Goal: Task Accomplishment & Management: Use online tool/utility

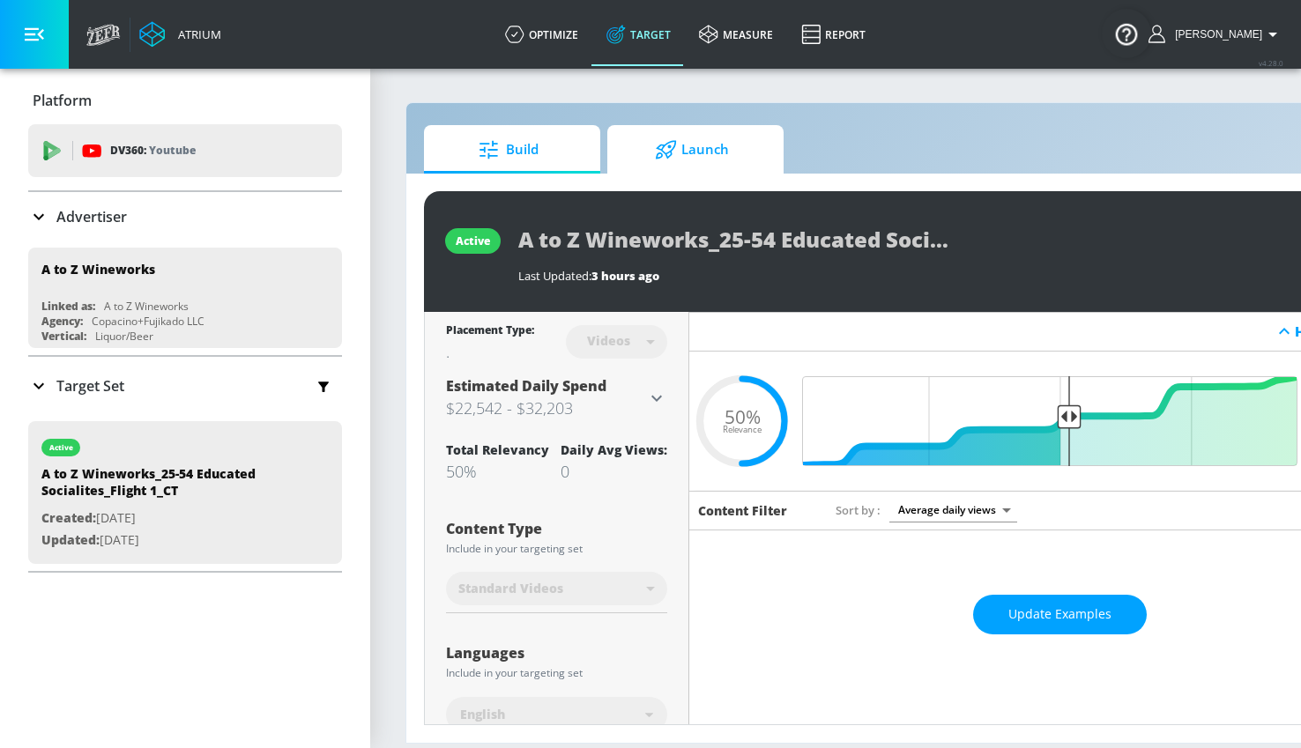
click at [677, 150] on div at bounding box center [668, 149] width 26 height 19
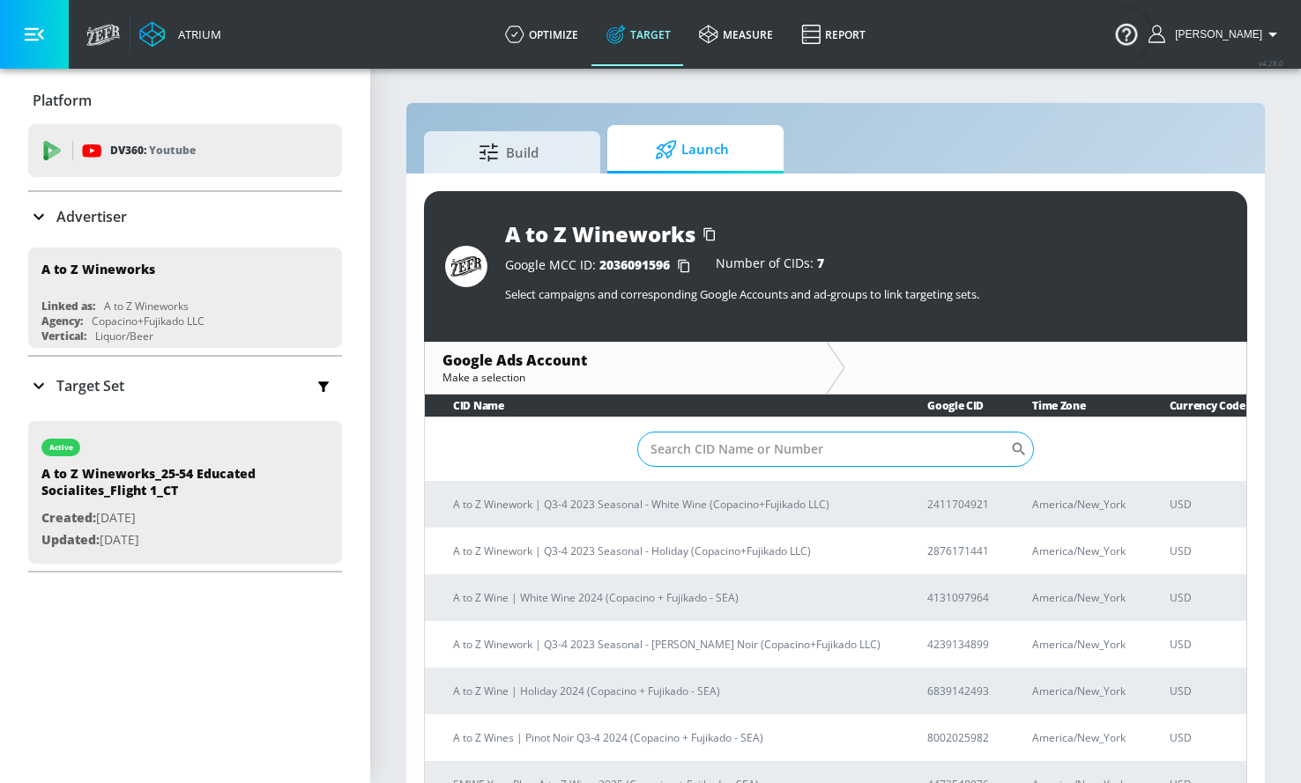
click at [683, 455] on input "Sort By" at bounding box center [823, 449] width 373 height 35
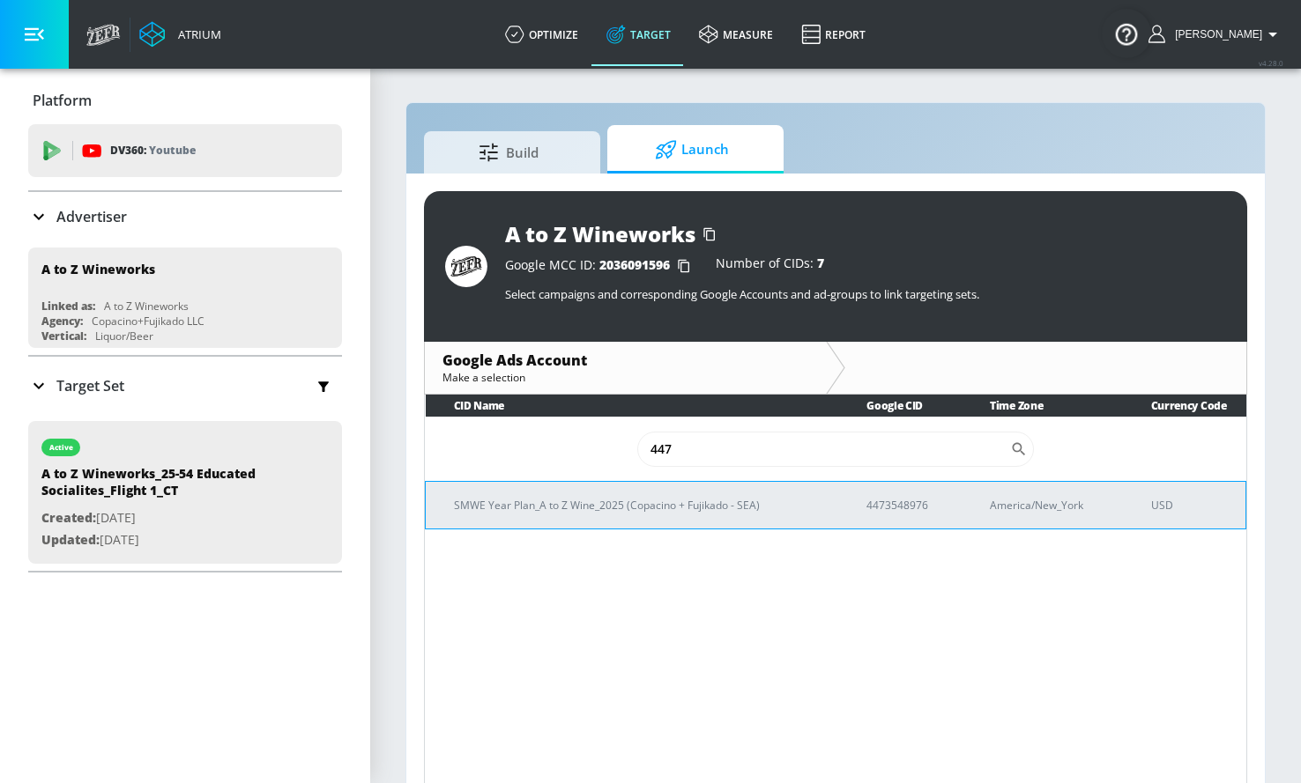
type input "447"
click at [905, 502] on p "4473548976" at bounding box center [906, 505] width 81 height 19
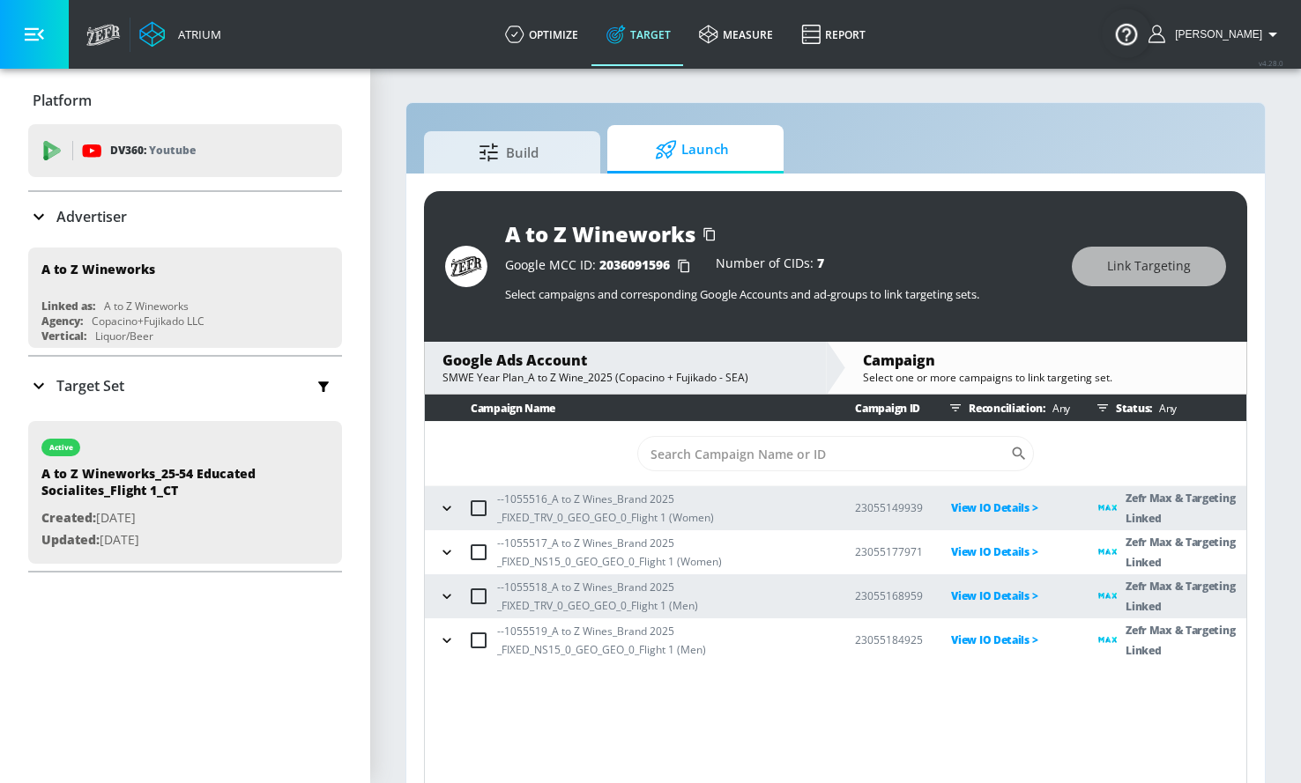
click at [444, 502] on icon "button" at bounding box center [447, 509] width 18 height 18
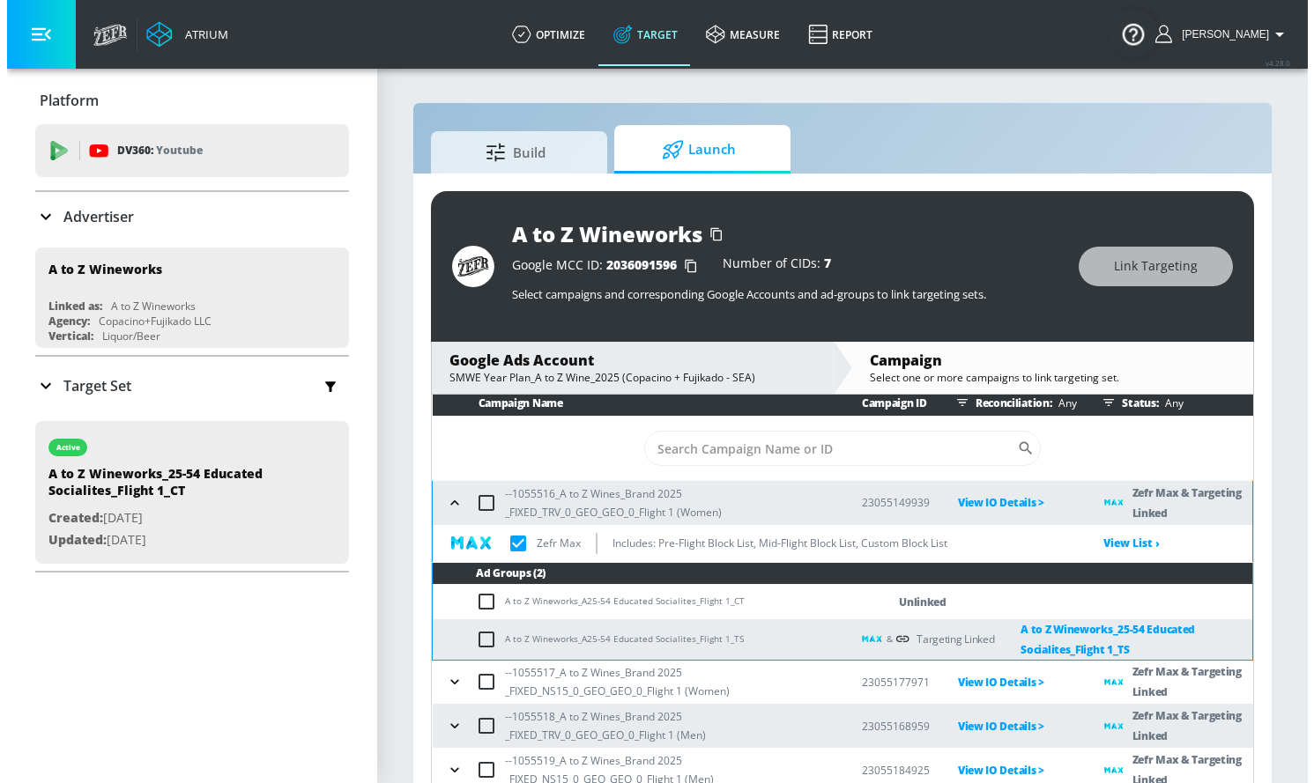
scroll to position [8, 0]
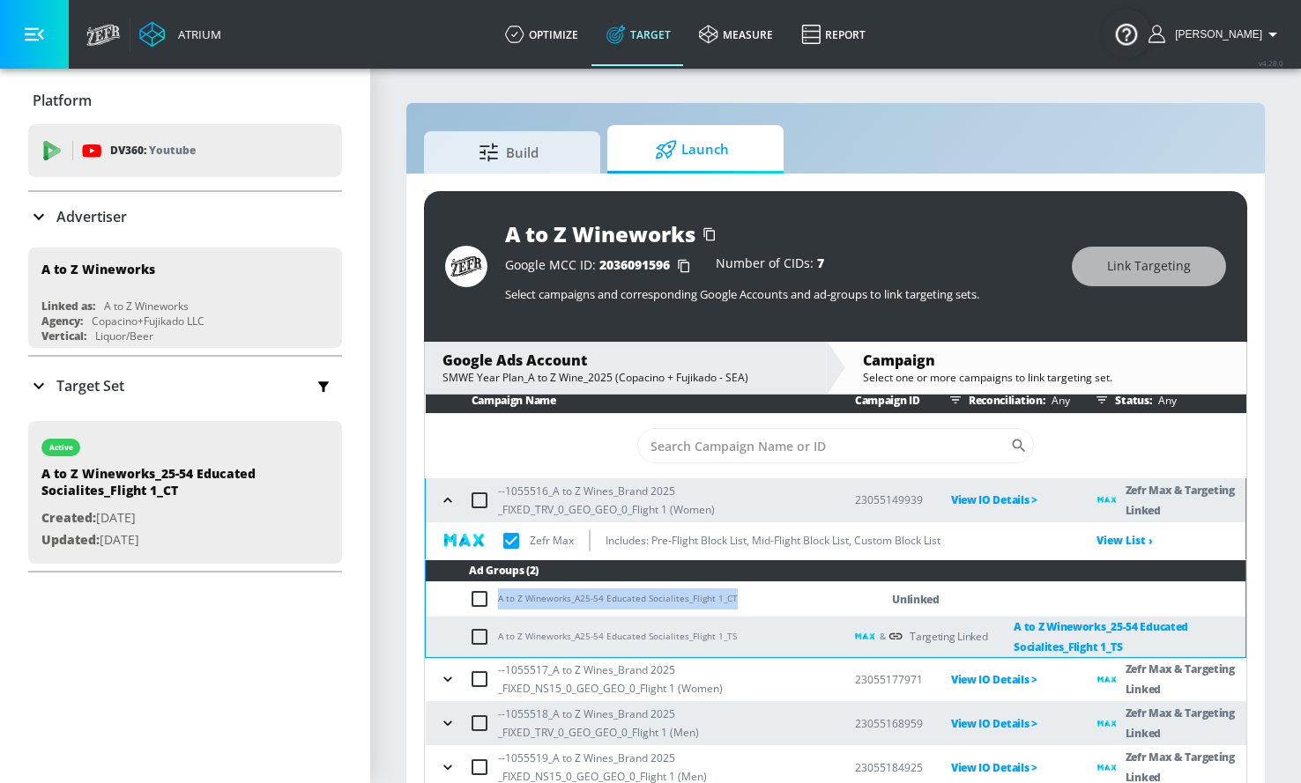
drag, startPoint x: 499, startPoint y: 598, endPoint x: 730, endPoint y: 601, distance: 230.9
click at [731, 600] on td "A to Z Wineworks_A25-54 Educated Socialites_Flight 1_CT" at bounding box center [635, 600] width 418 height 34
copy td "A to Z Wineworks_A25-54 Educated Socialites_Flight 1_CT"
click at [474, 602] on input "checkbox" at bounding box center [483, 599] width 29 height 21
checkbox input "true"
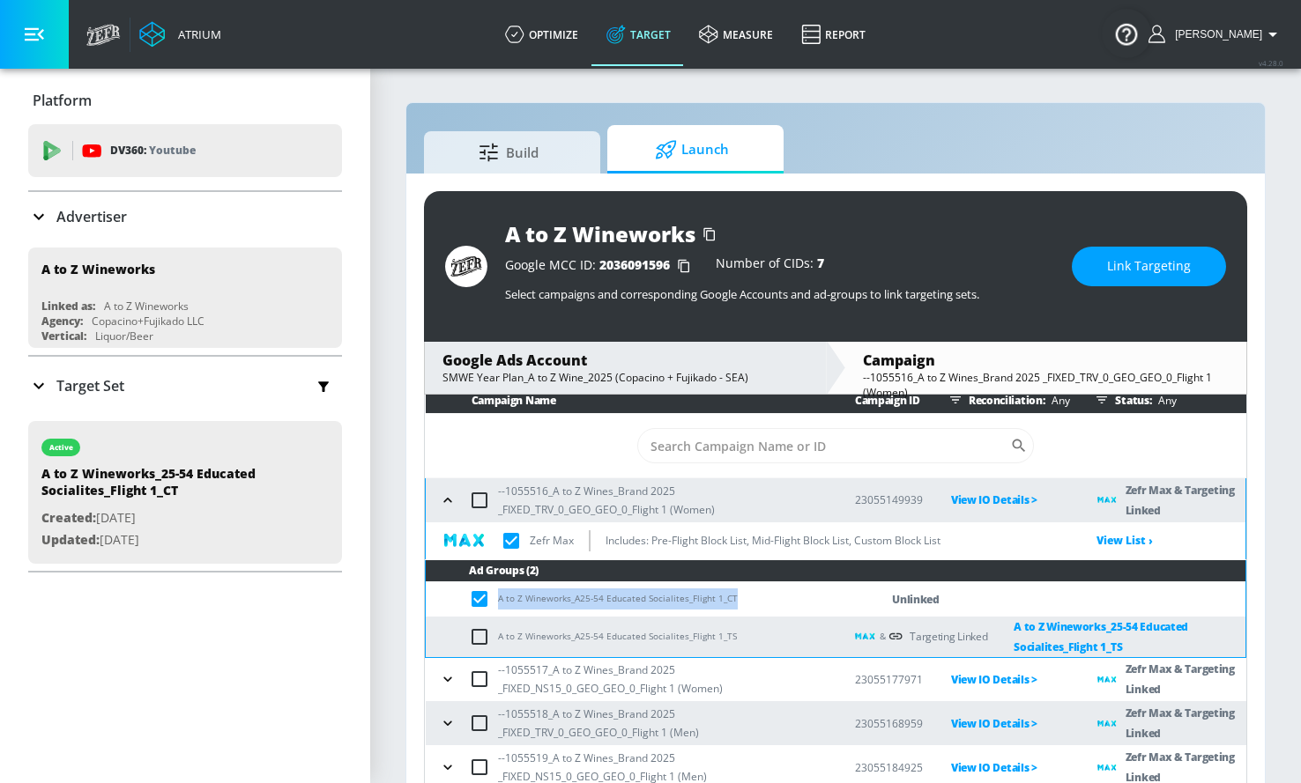
click at [1107, 269] on button "Link Targeting" at bounding box center [1149, 267] width 154 height 40
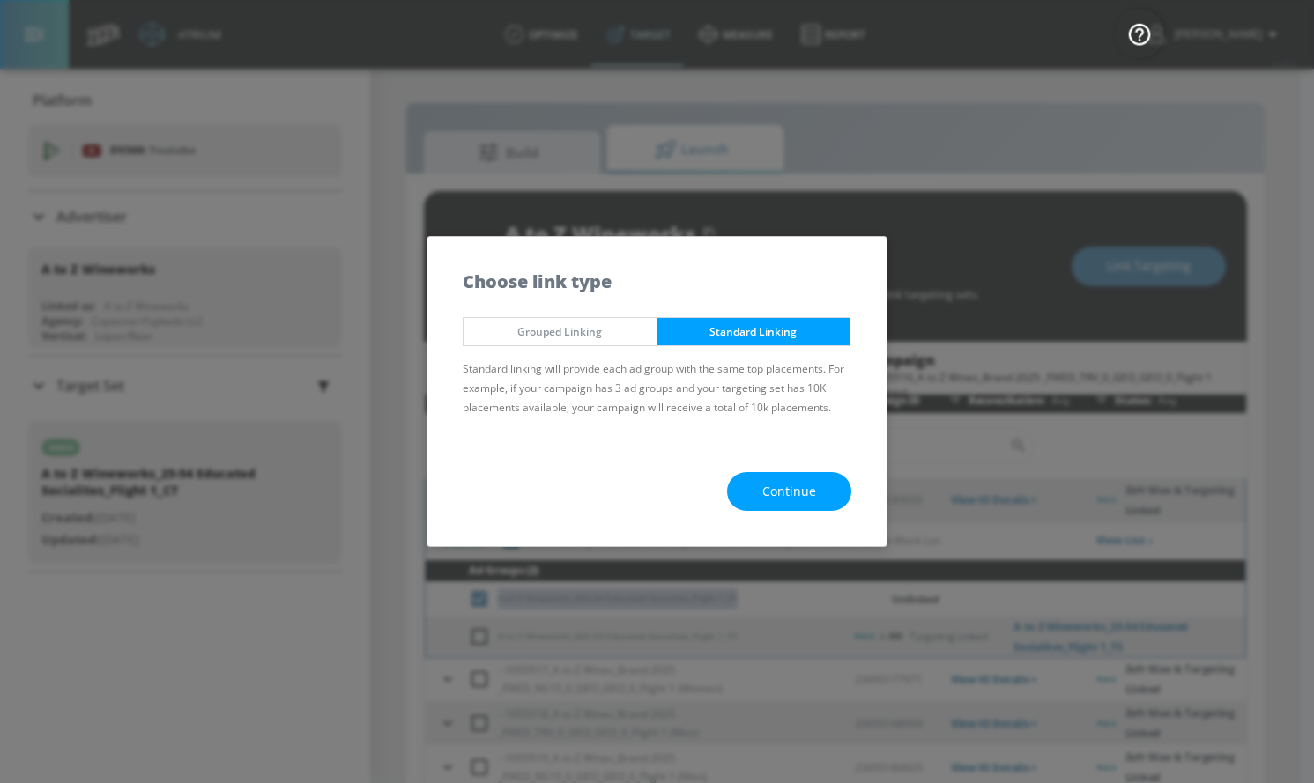
click at [755, 508] on button "Continue" at bounding box center [789, 492] width 124 height 40
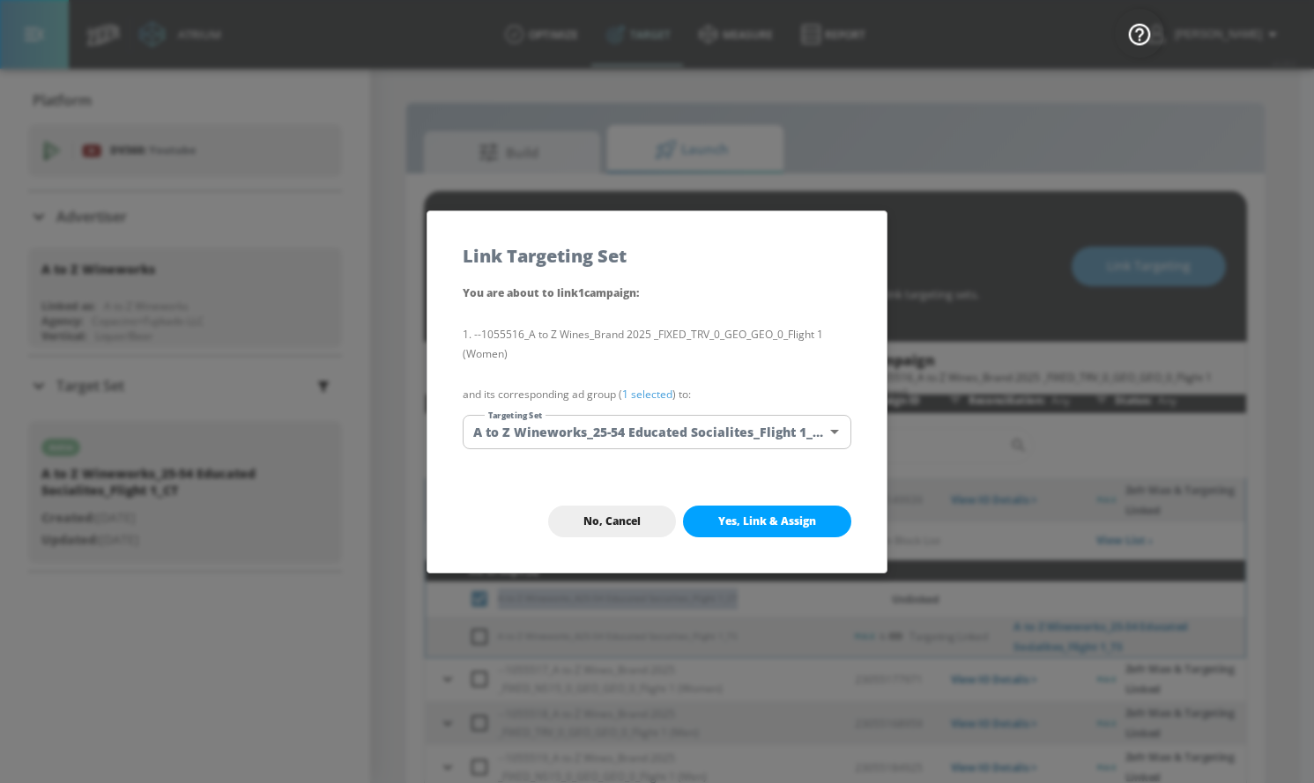
click at [626, 428] on body "Atrium optimize Target measure Report optimize Target measure Report v 4.28.0 […" at bounding box center [657, 404] width 1314 height 809
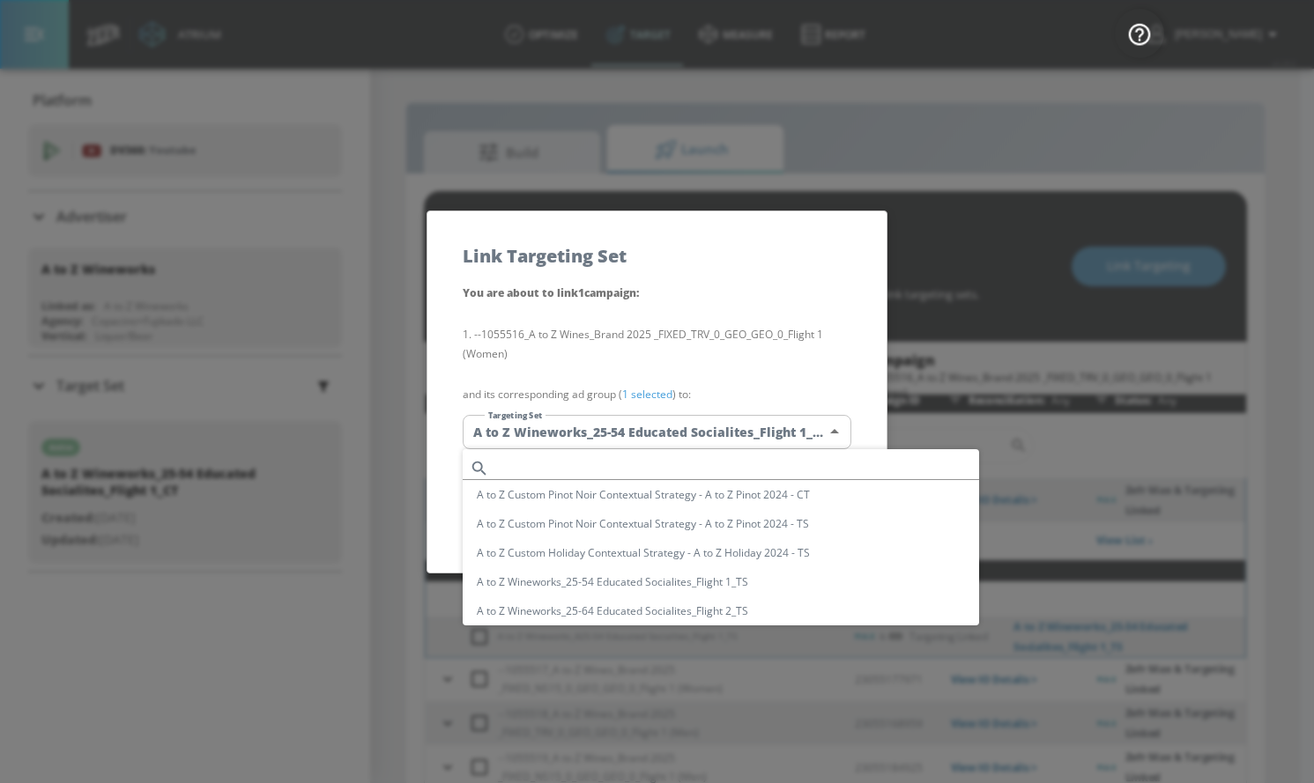
scroll to position [103, 0]
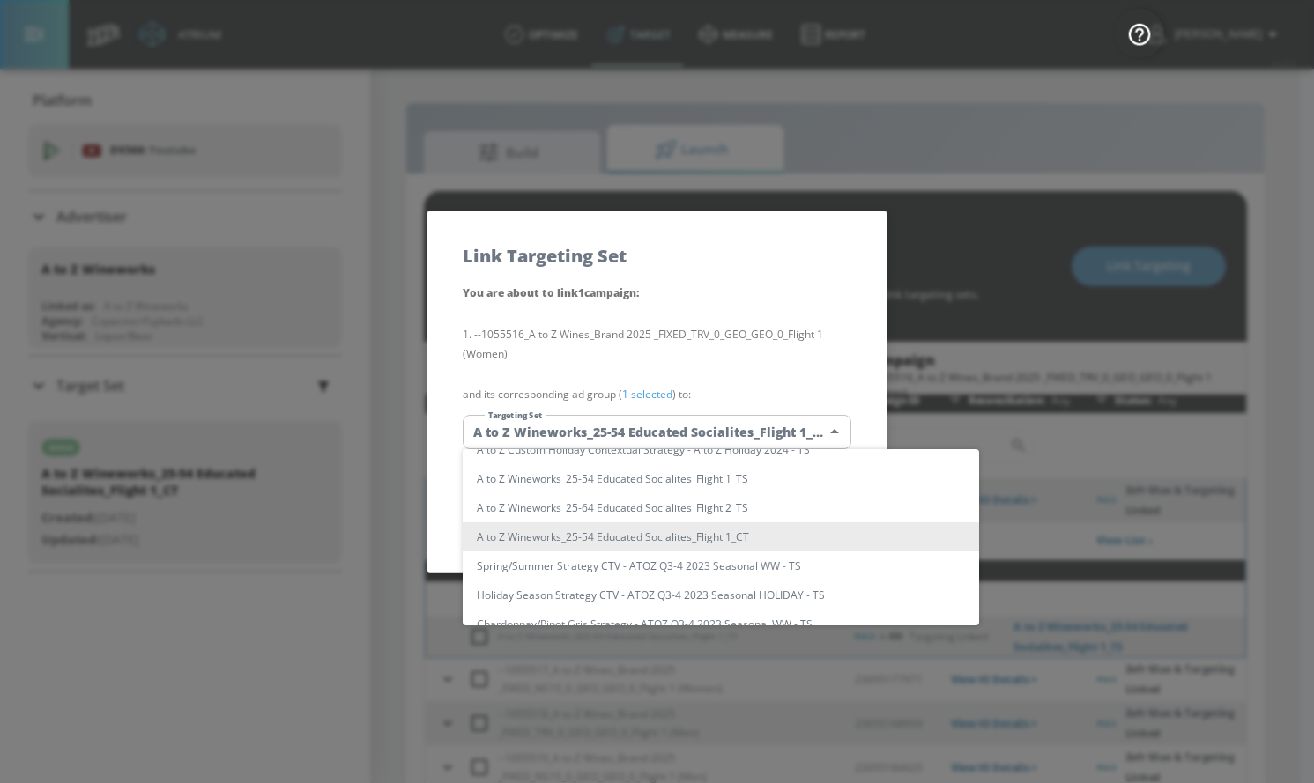
click at [588, 534] on li "A to Z Wineworks_25-54 Educated Socialites_Flight 1_CT" at bounding box center [721, 537] width 516 height 29
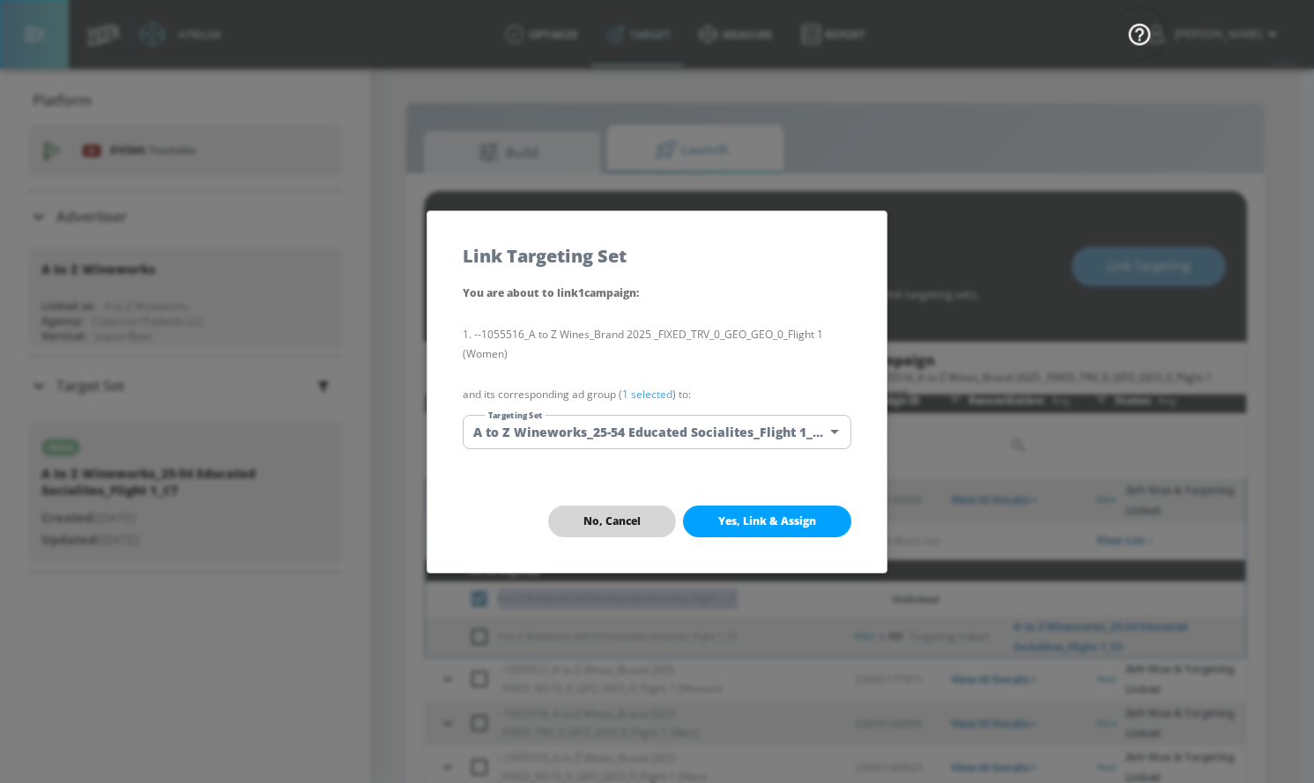
click at [583, 524] on span "No, Cancel" at bounding box center [611, 522] width 57 height 14
checkbox input "true"
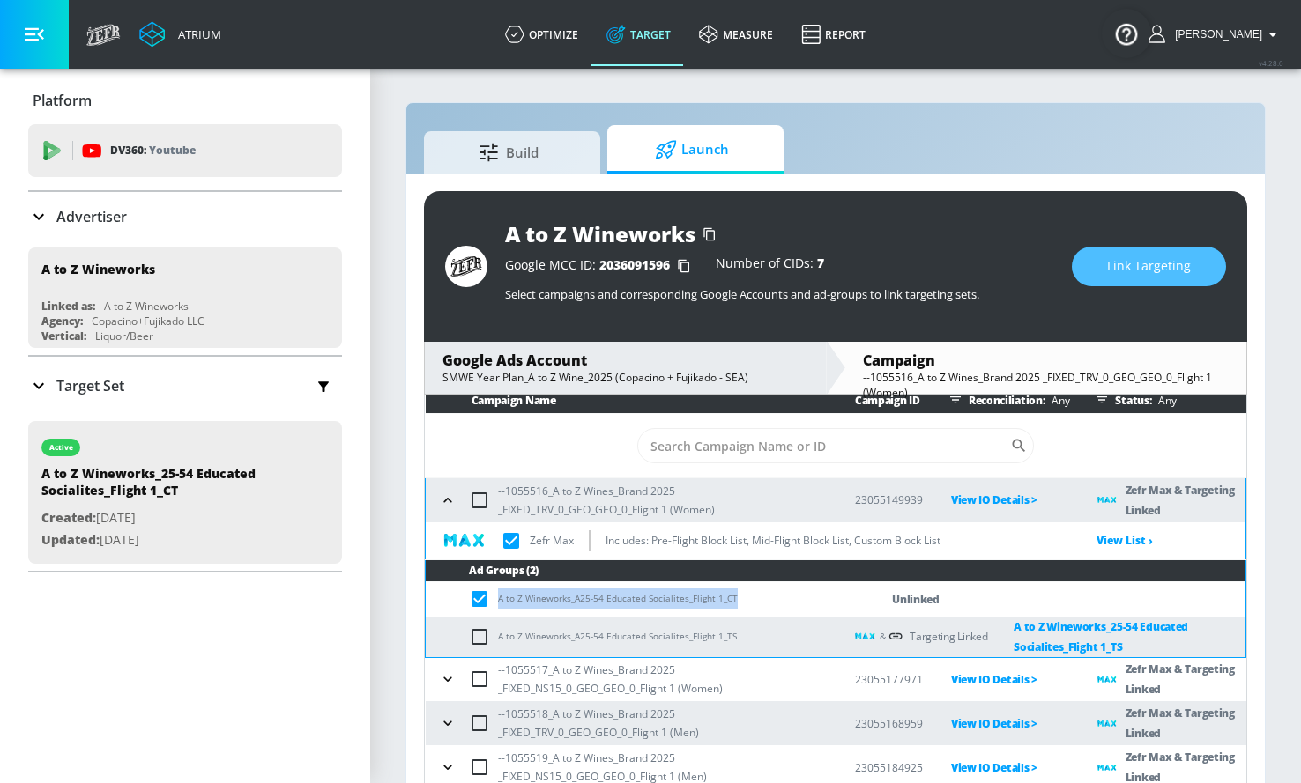
click at [1170, 263] on span "Link Targeting" at bounding box center [1149, 267] width 84 height 22
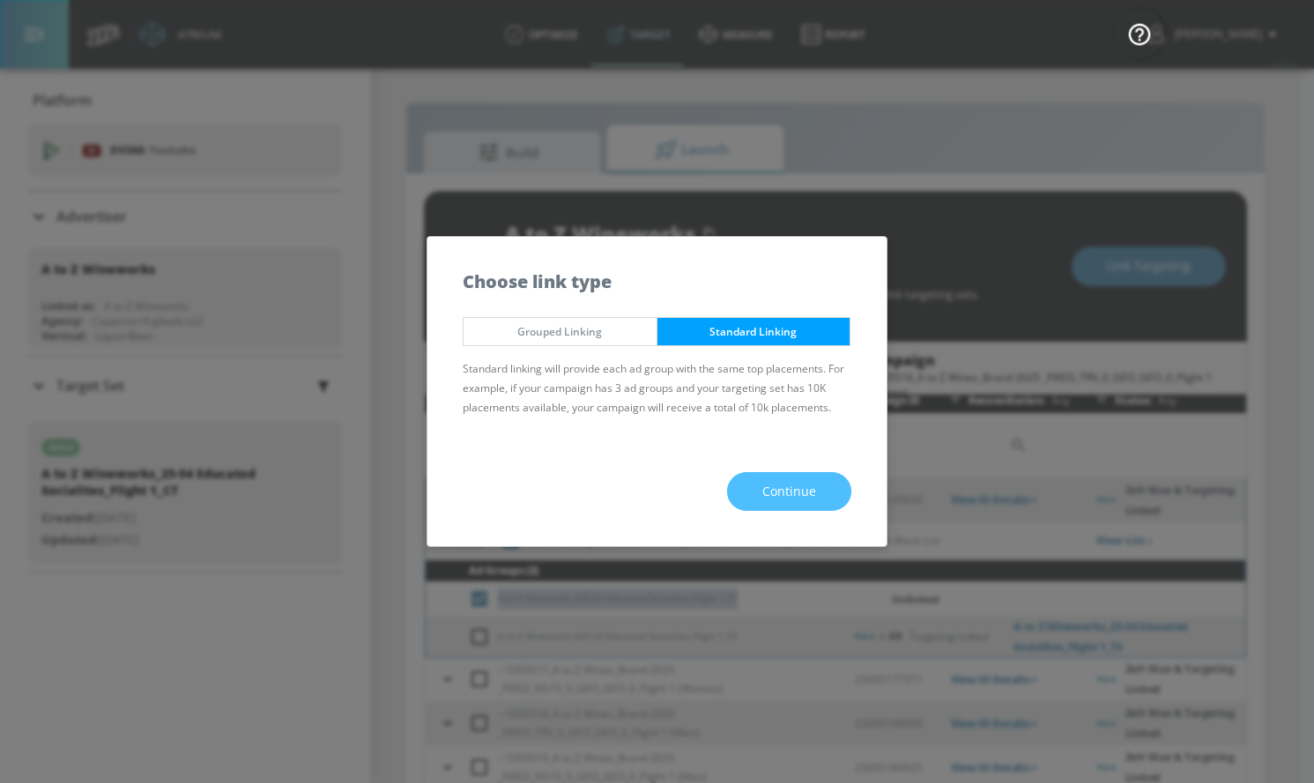
click at [782, 501] on span "Continue" at bounding box center [789, 492] width 54 height 22
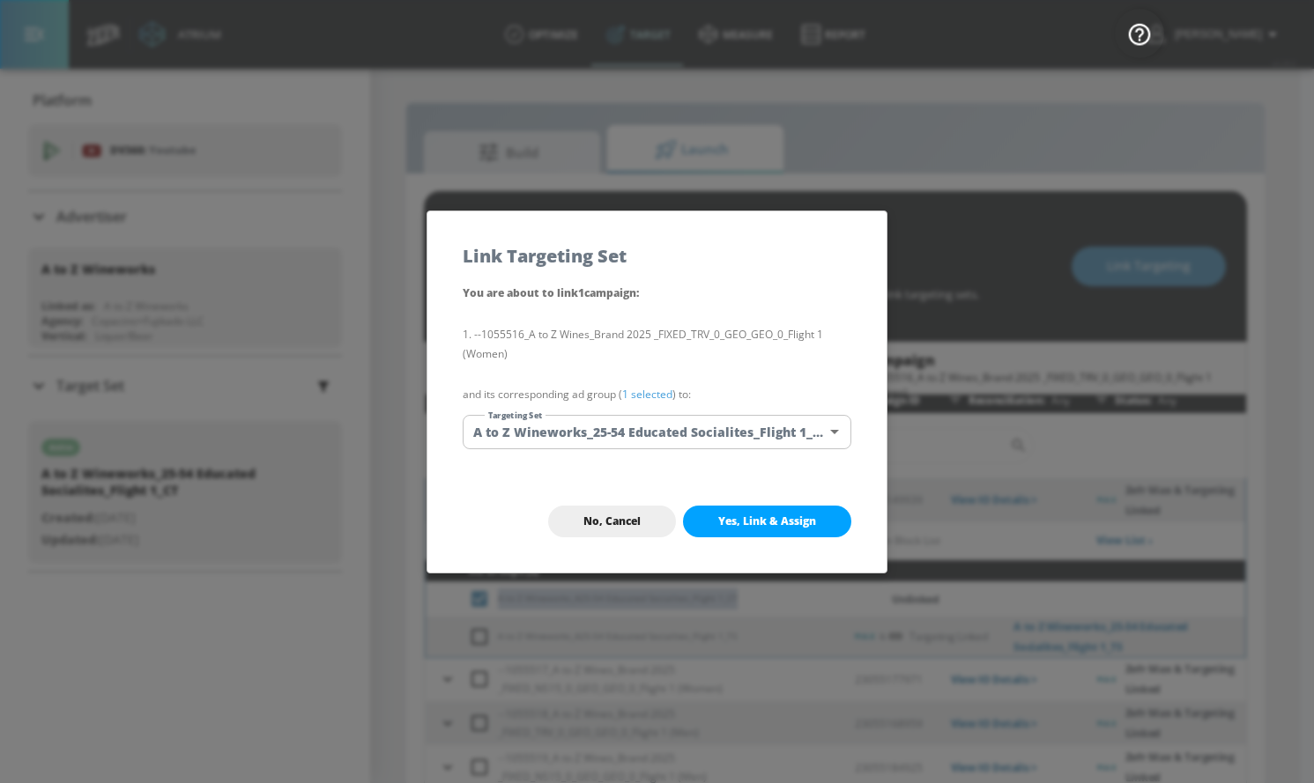
click at [666, 430] on body "Atrium optimize Target measure Report optimize Target measure Report v 4.28.0 […" at bounding box center [657, 404] width 1314 height 809
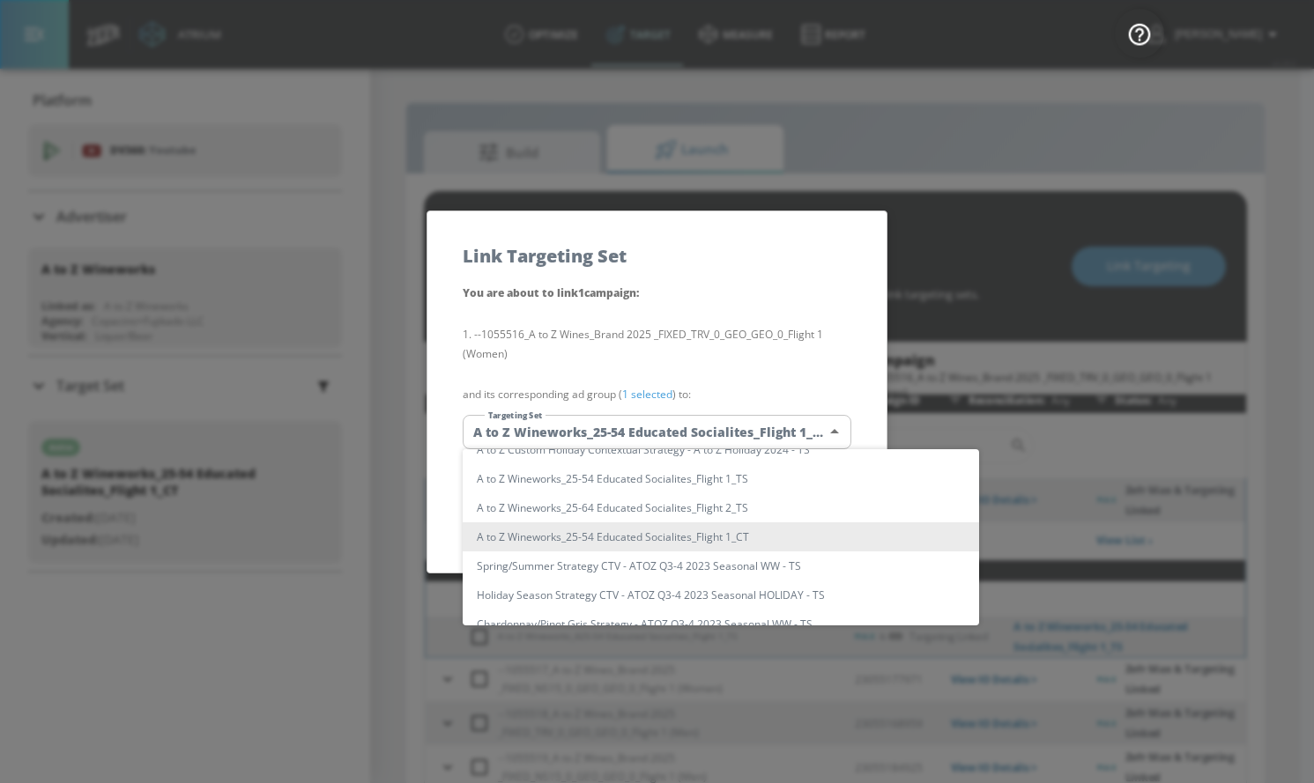
scroll to position [0, 0]
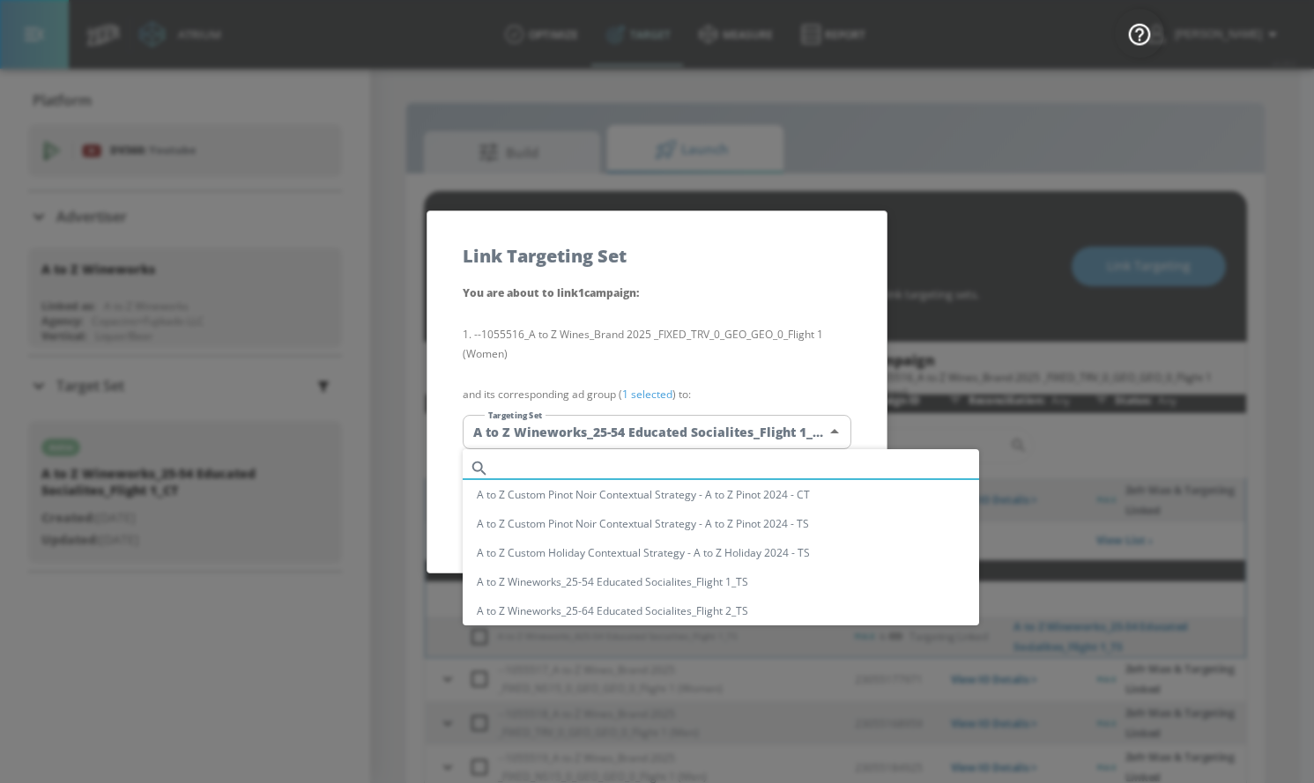
click at [642, 471] on input "text" at bounding box center [737, 469] width 483 height 24
paste input "A to Z Wineworks_A25-54 Educated Socialites_Flight 1_CT"
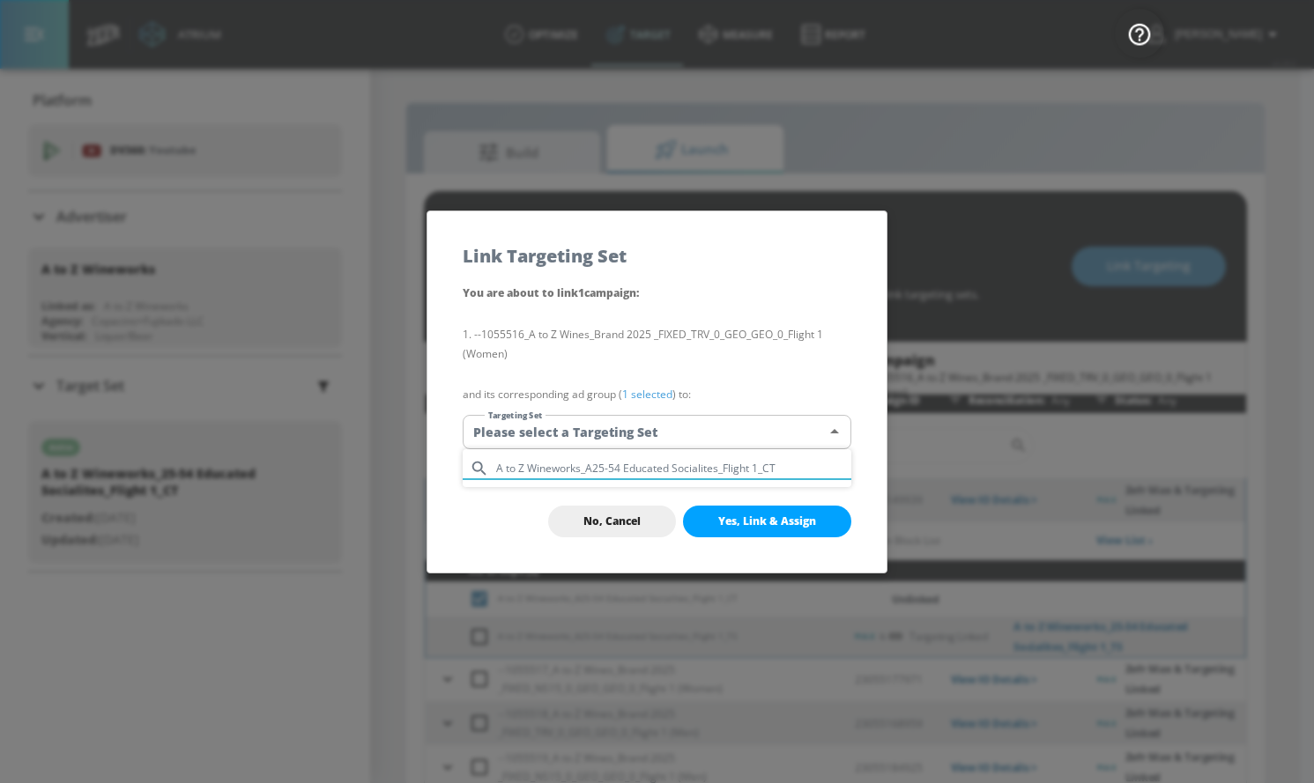
type input "A to Z Wineworks_A25-54 Educated Socialites_Flight 1_CT"
click at [633, 518] on div at bounding box center [657, 391] width 1314 height 783
click at [663, 424] on body "Atrium optimize Target measure Report optimize Target measure Report v 4.28.0 […" at bounding box center [657, 404] width 1314 height 809
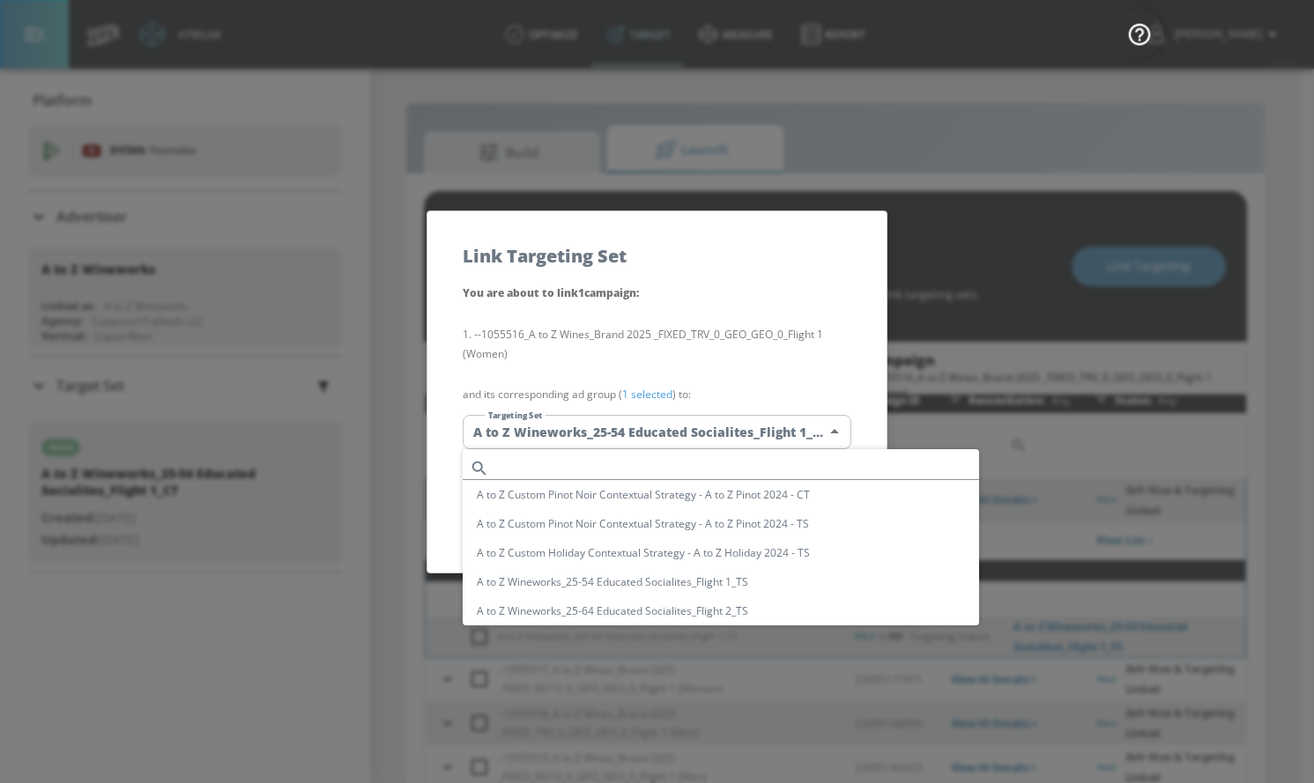
scroll to position [103, 0]
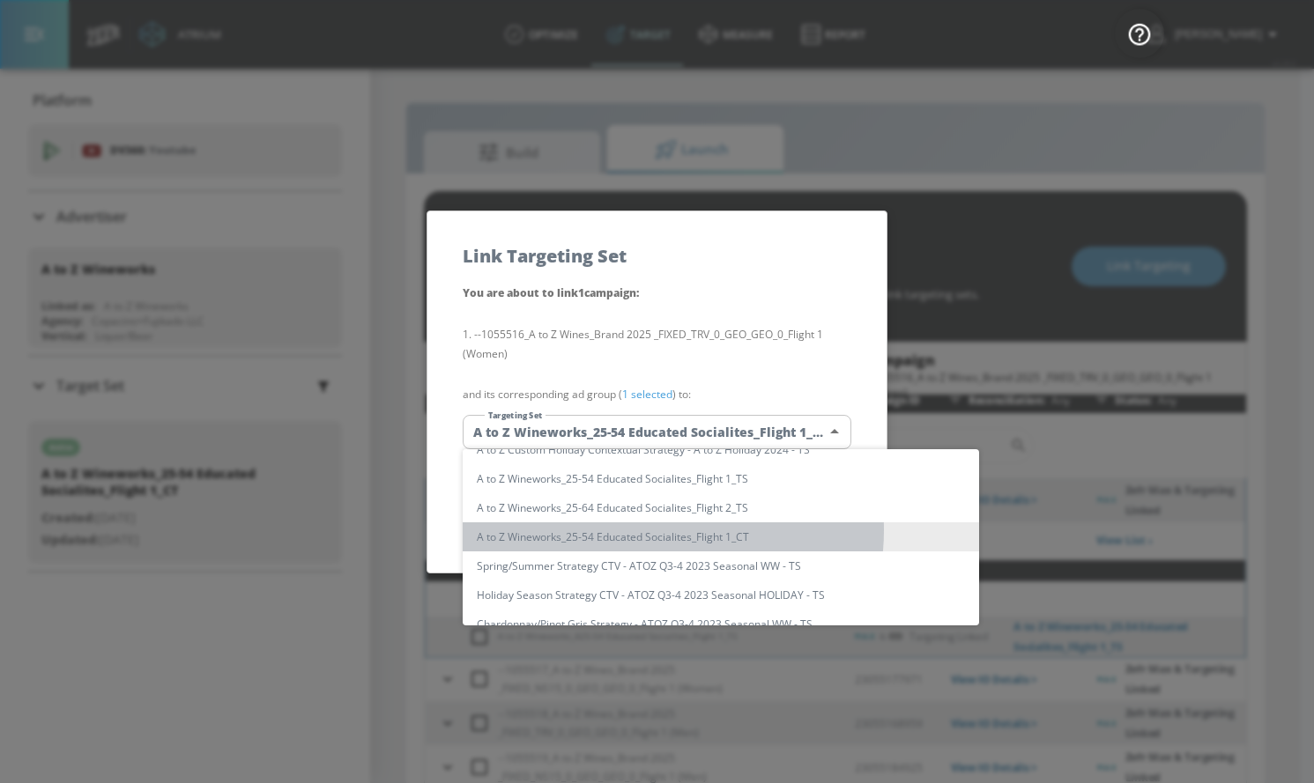
click at [654, 531] on li "A to Z Wineworks_25-54 Educated Socialites_Flight 1_CT" at bounding box center [721, 537] width 516 height 29
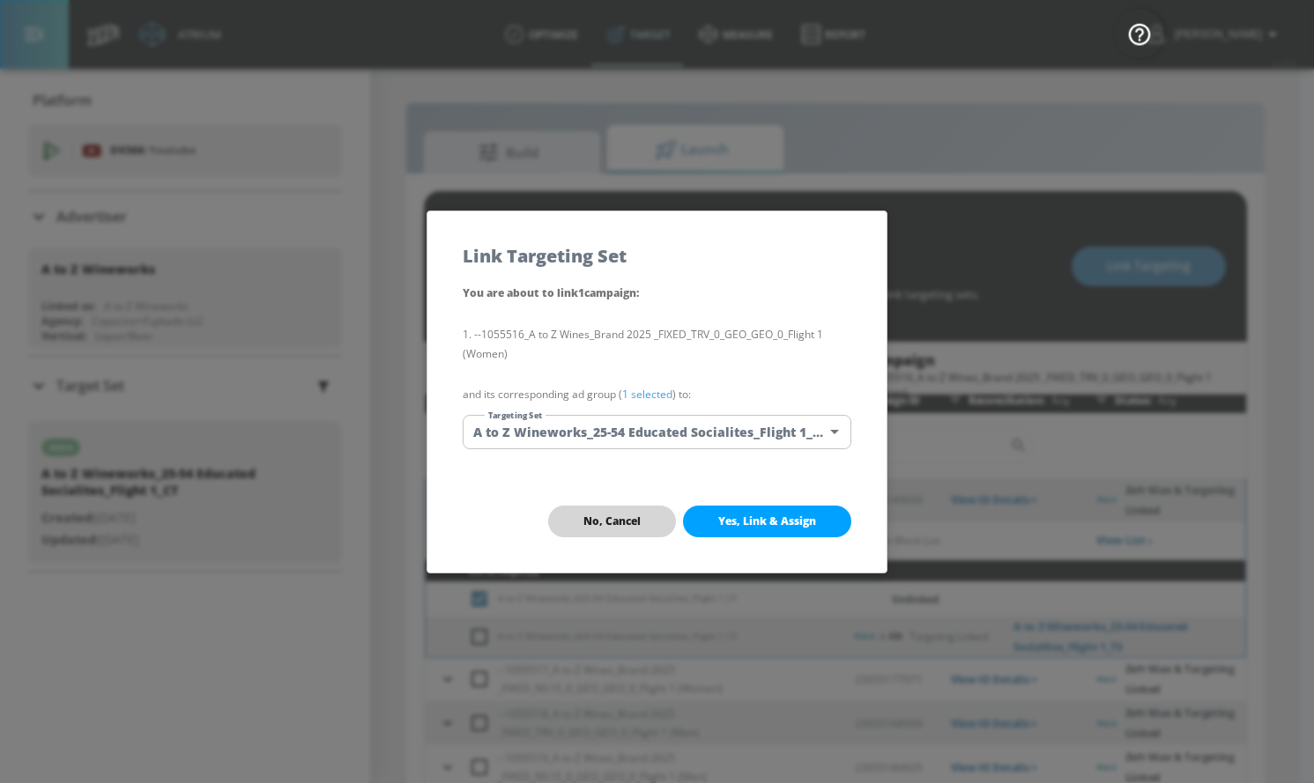
click at [644, 520] on button "No, Cancel" at bounding box center [612, 522] width 128 height 32
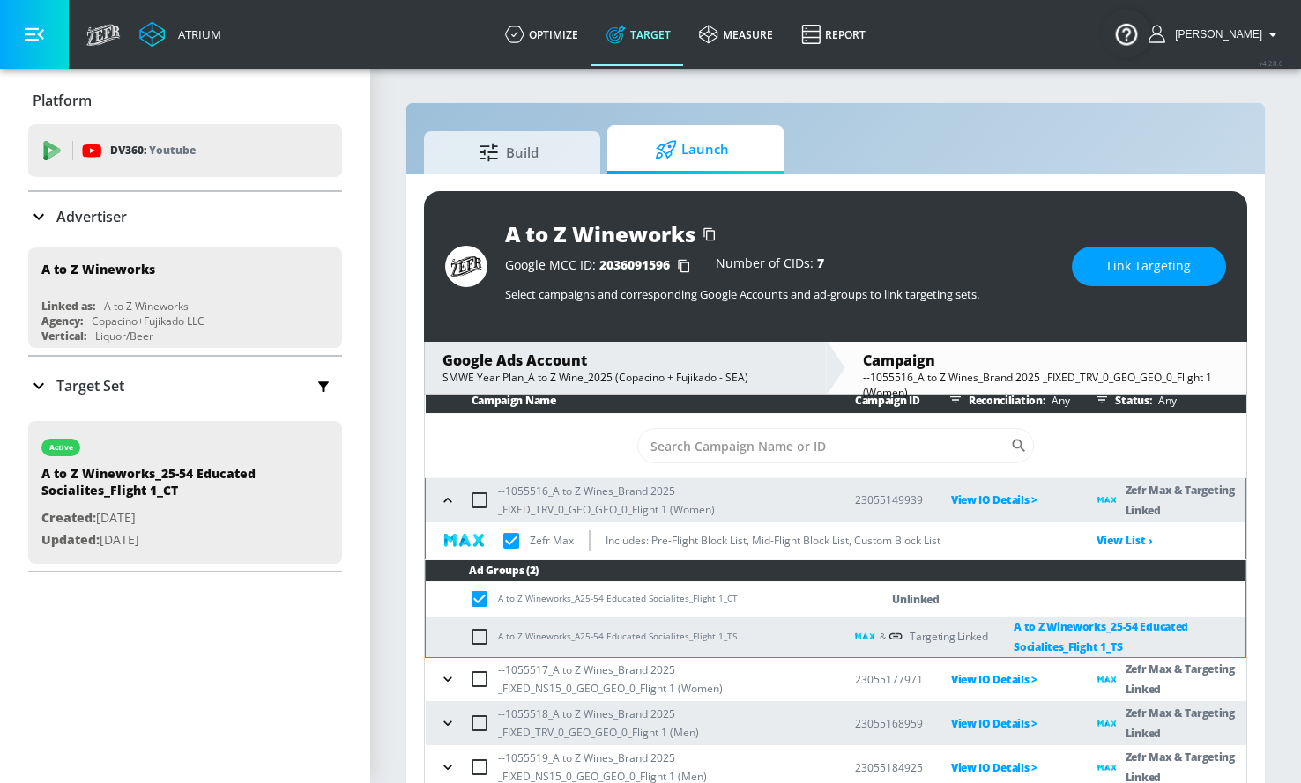
click at [1102, 269] on button "Link Targeting" at bounding box center [1149, 267] width 154 height 40
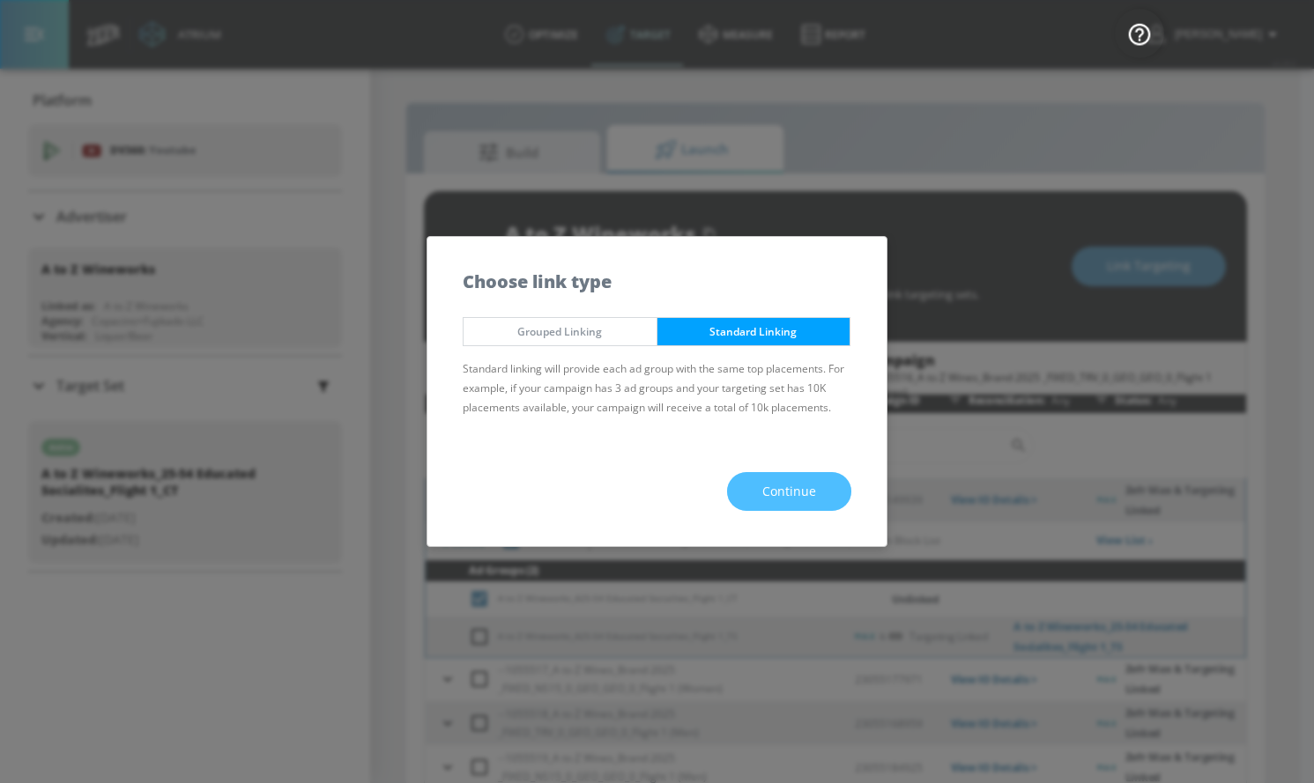
click at [774, 494] on span "Continue" at bounding box center [789, 492] width 54 height 22
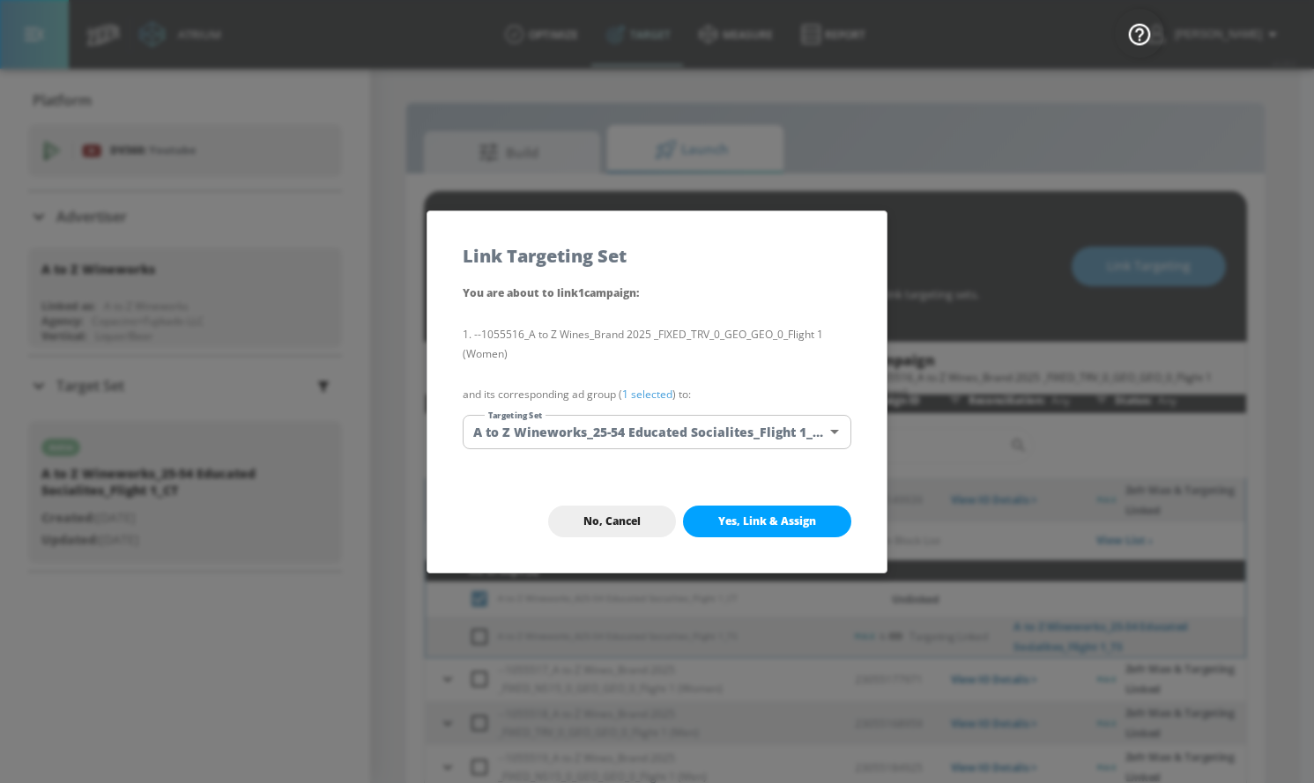
click at [760, 433] on body "Atrium optimize Target measure Report optimize Target measure Report v 4.28.0 […" at bounding box center [657, 404] width 1314 height 809
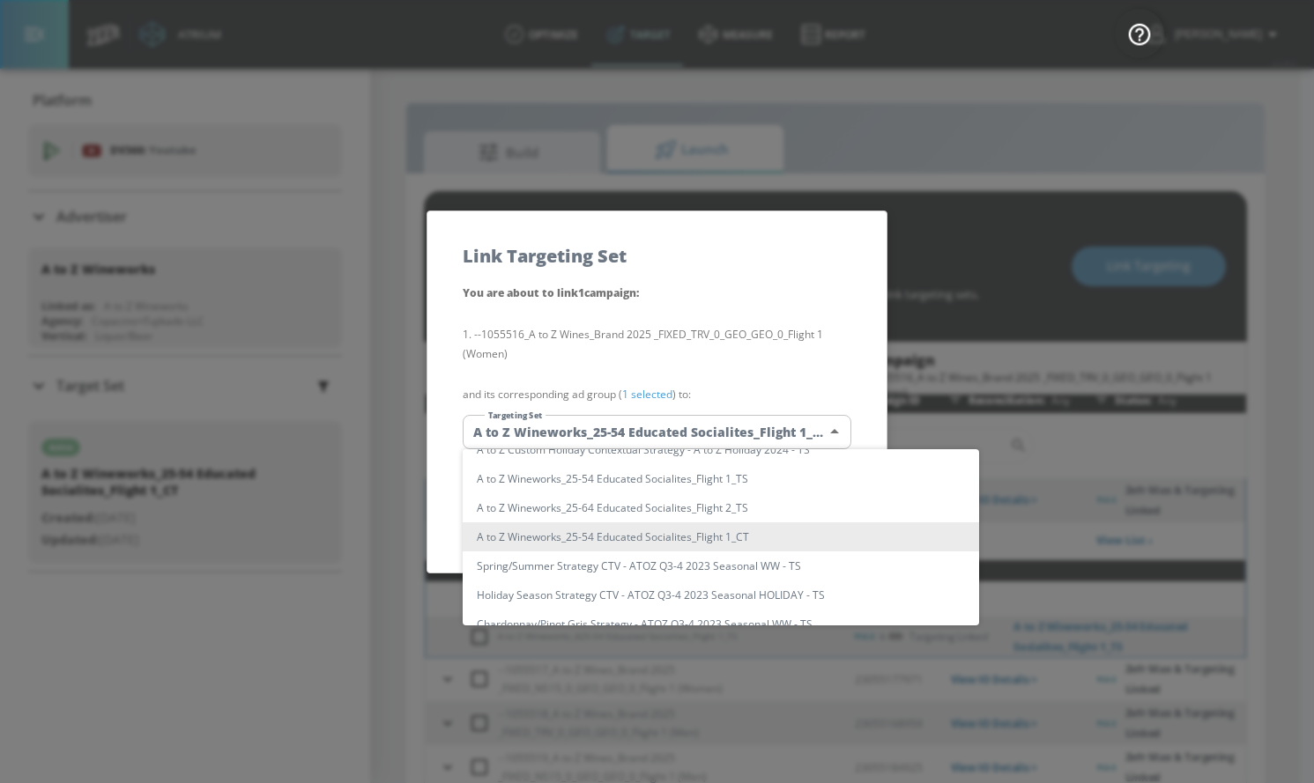
click at [731, 531] on li "A to Z Wineworks_25-54 Educated Socialites_Flight 1_CT" at bounding box center [721, 537] width 516 height 29
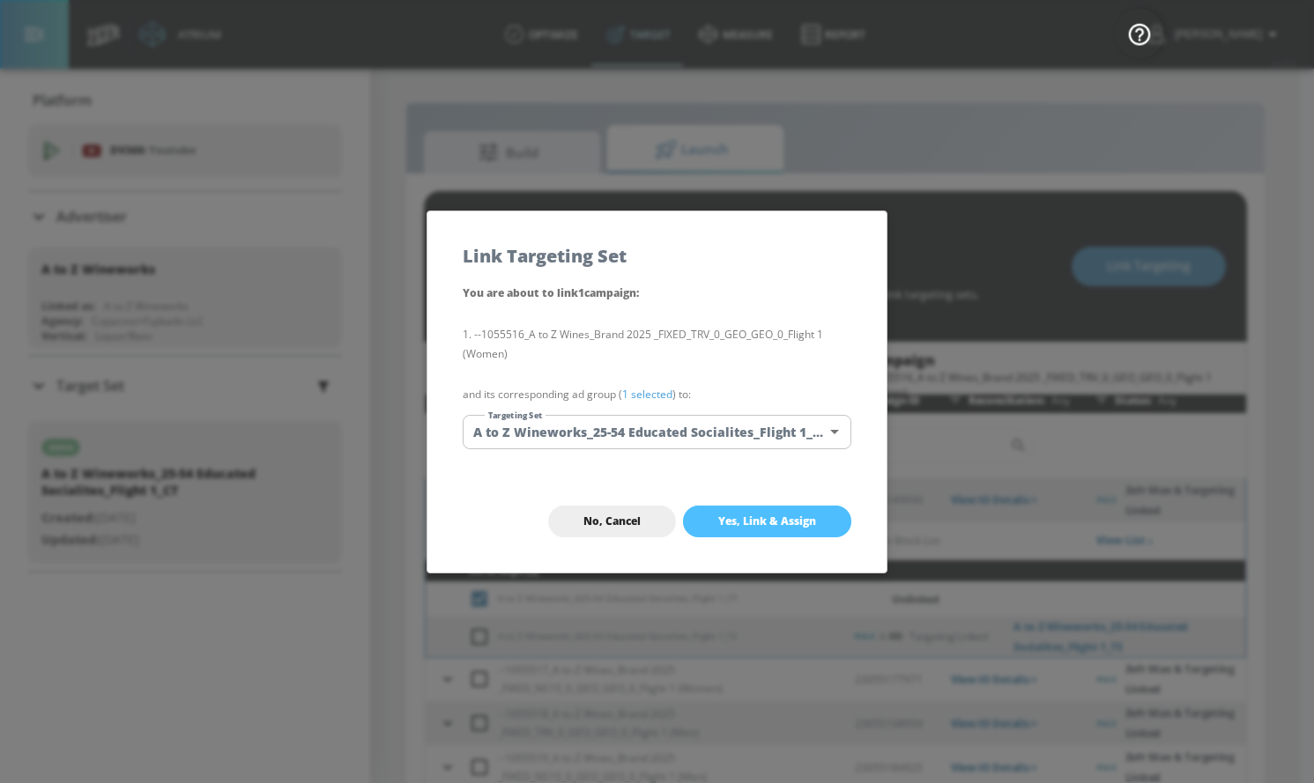
click at [743, 520] on span "Yes, Link & Assign" at bounding box center [767, 522] width 98 height 14
checkbox input "true"
checkbox input "false"
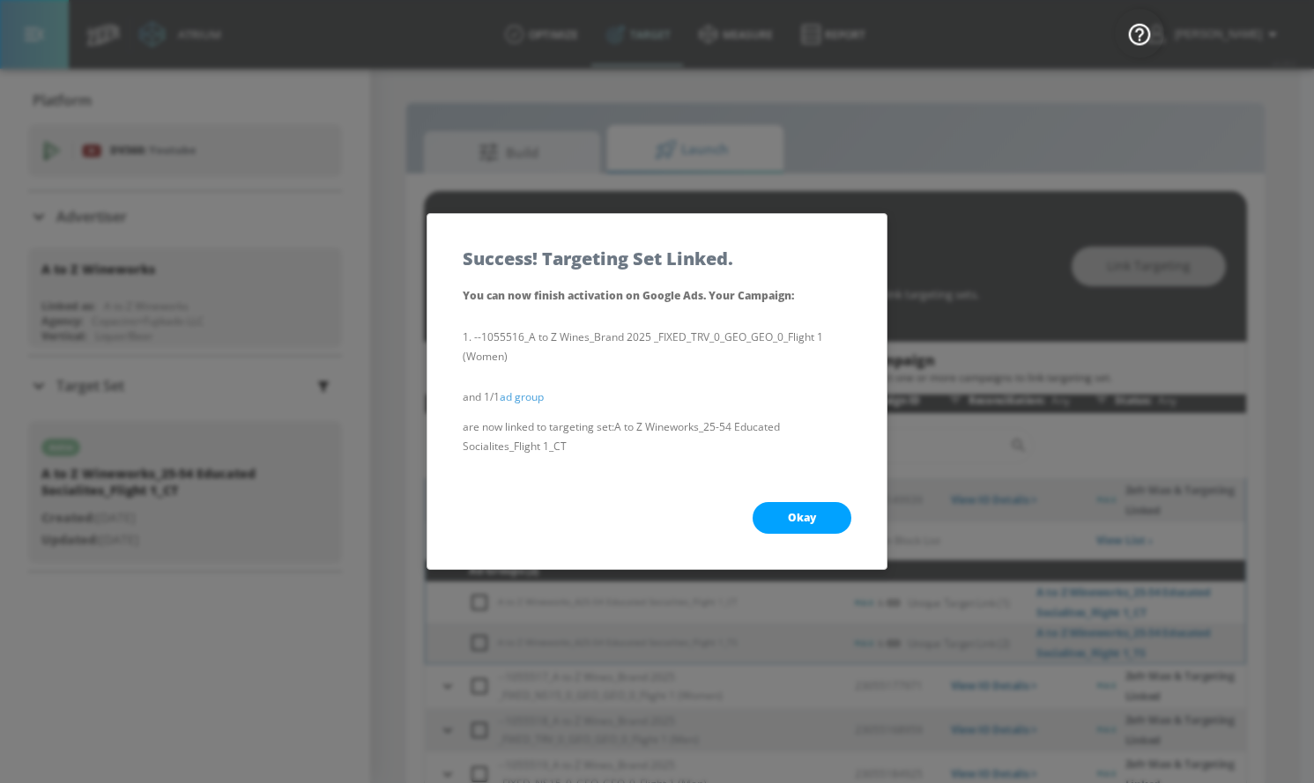
click at [756, 517] on button "Okay" at bounding box center [802, 518] width 99 height 32
checkbox input "true"
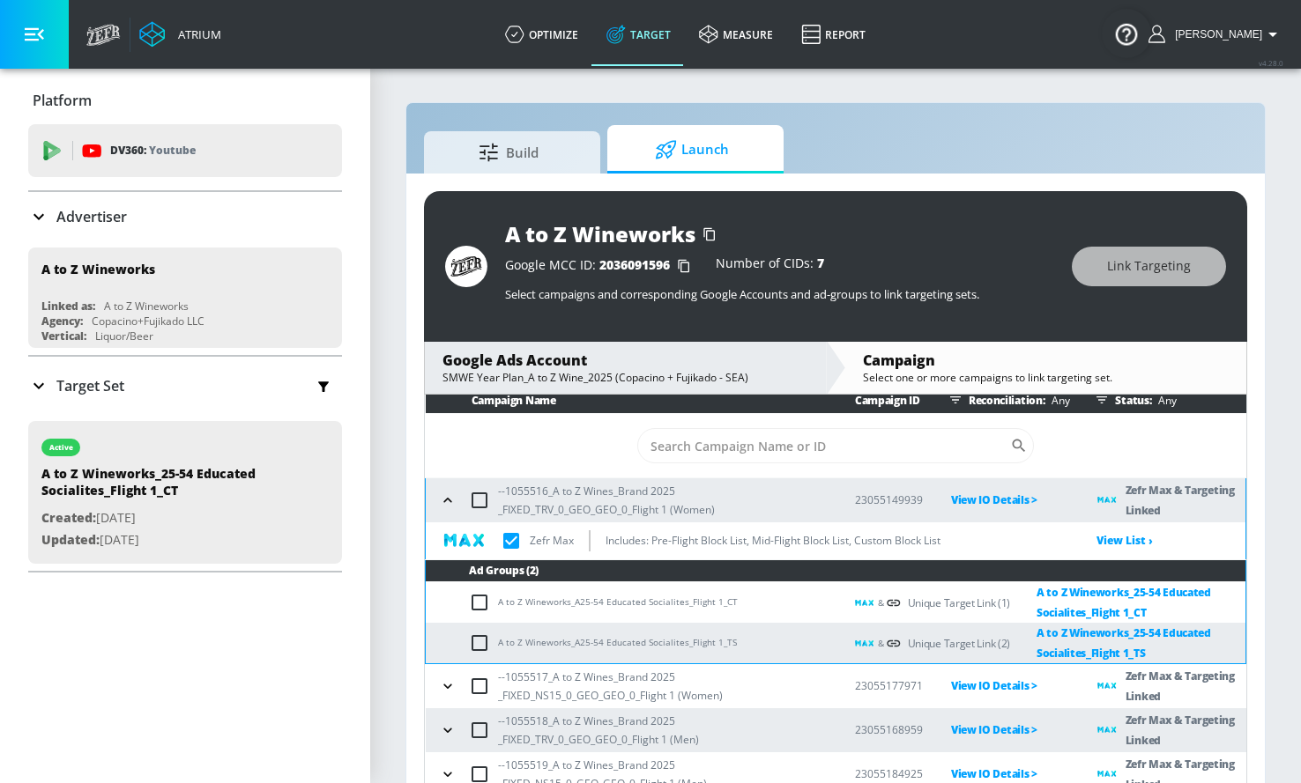
click at [439, 501] on icon "button" at bounding box center [448, 501] width 18 height 18
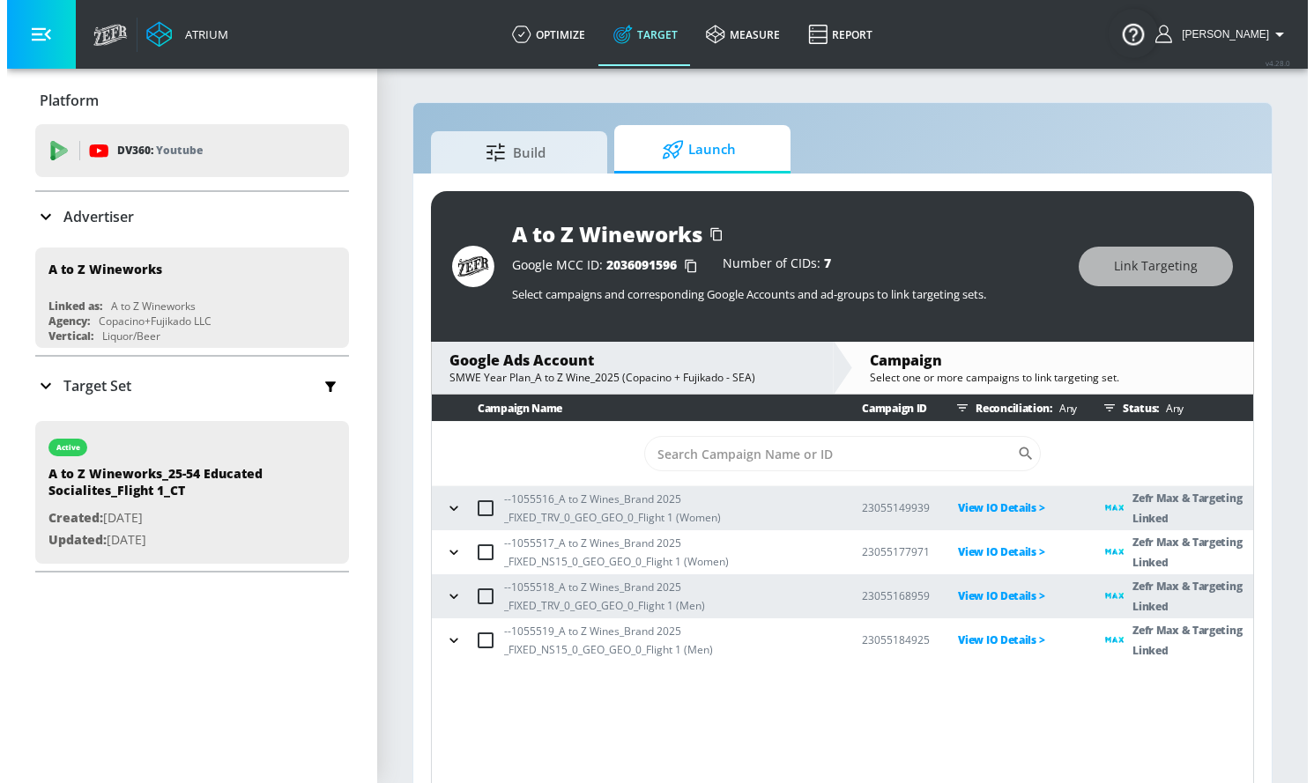
scroll to position [0, 0]
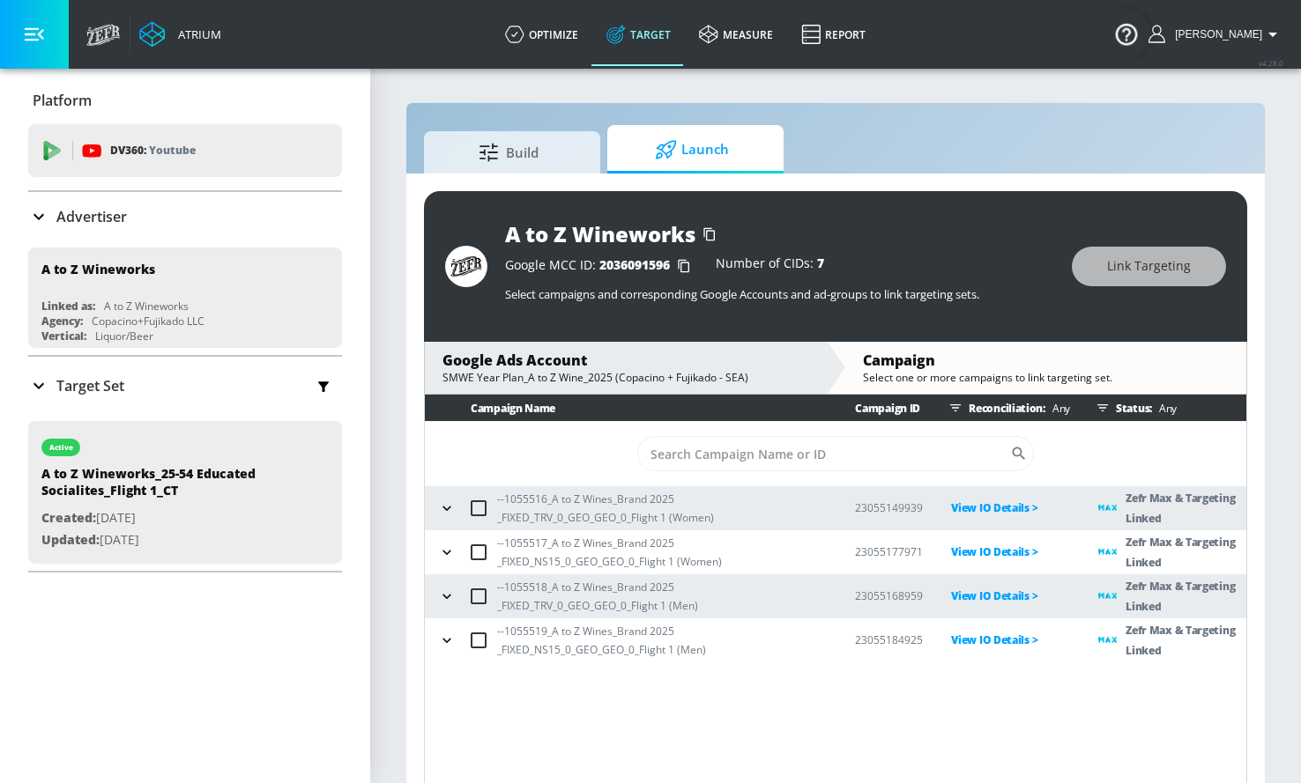
click at [449, 555] on icon "button" at bounding box center [447, 553] width 18 height 18
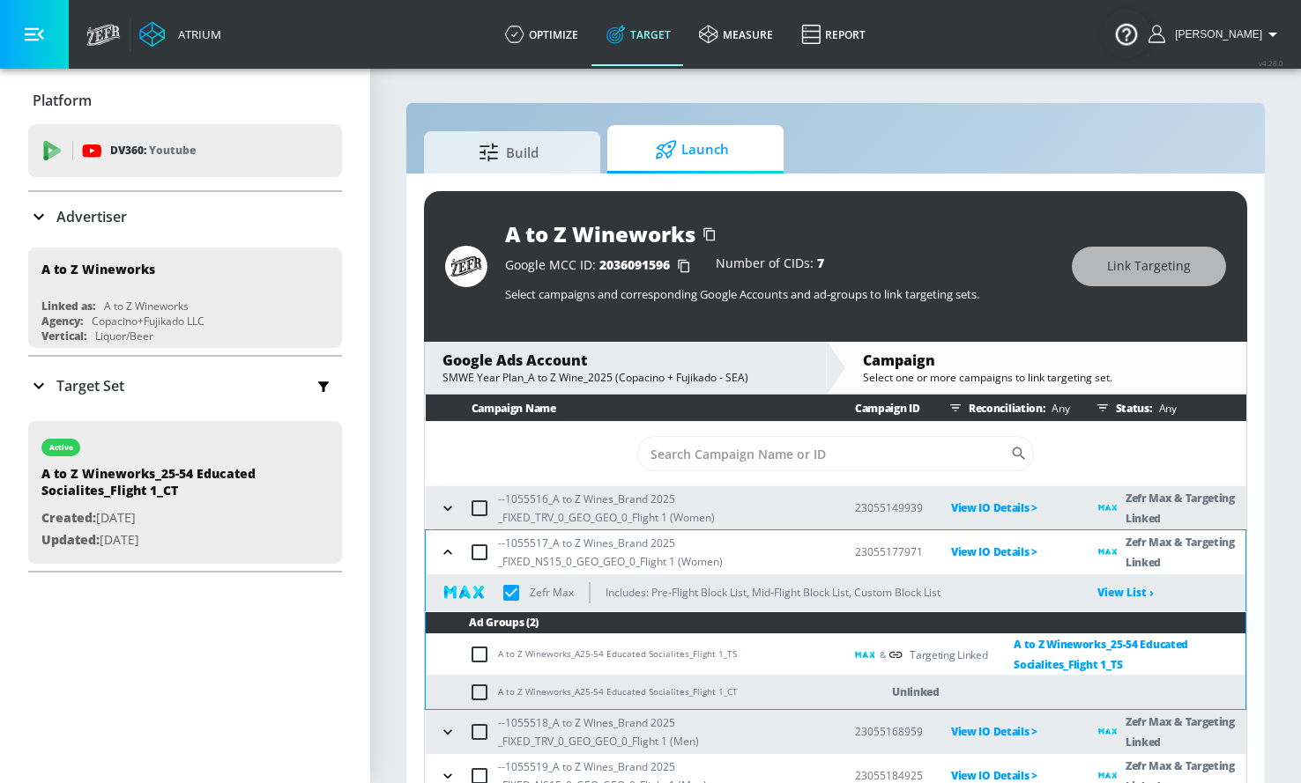
click at [479, 655] on input "checkbox" at bounding box center [483, 654] width 29 height 21
checkbox input "true"
click at [473, 655] on input "checkbox" at bounding box center [483, 654] width 29 height 21
checkbox input "false"
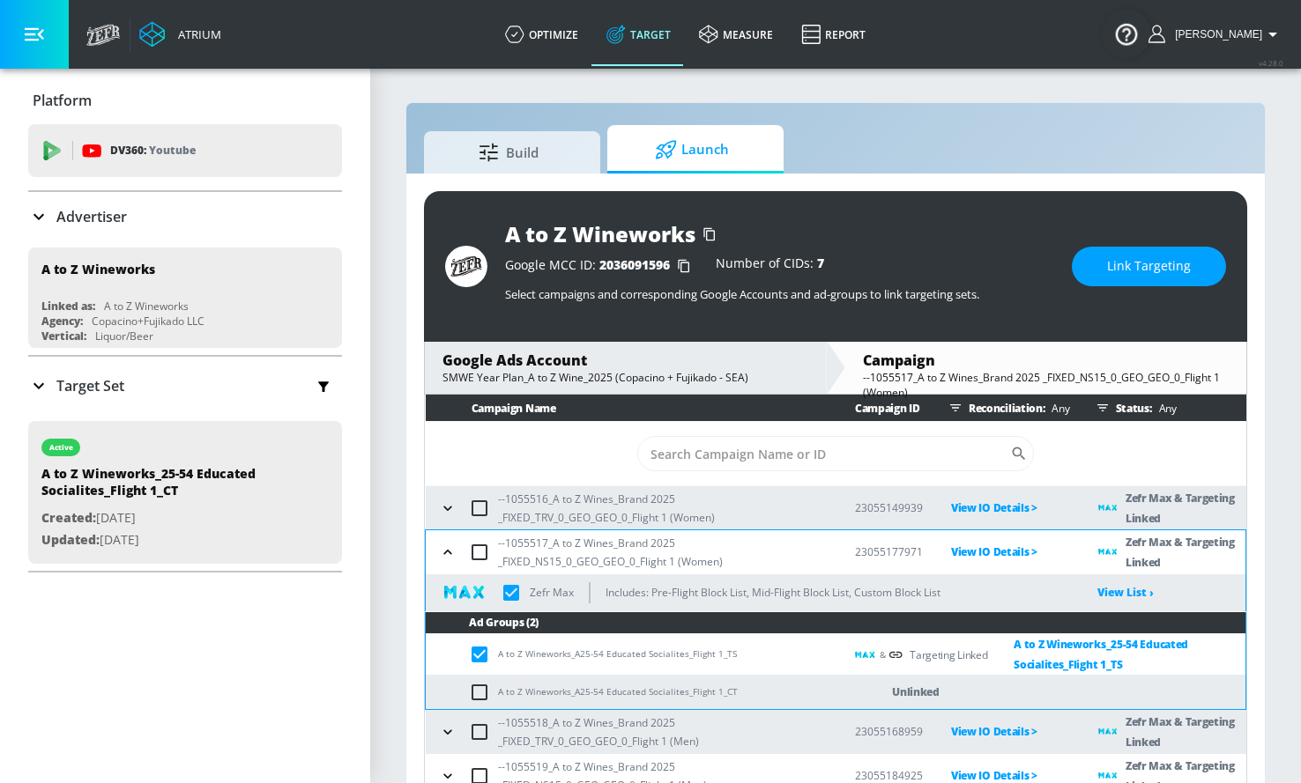
checkbox input "true"
click at [481, 700] on input "checkbox" at bounding box center [483, 692] width 29 height 21
checkbox input "true"
click at [1121, 252] on button "Link Targeting" at bounding box center [1149, 267] width 154 height 40
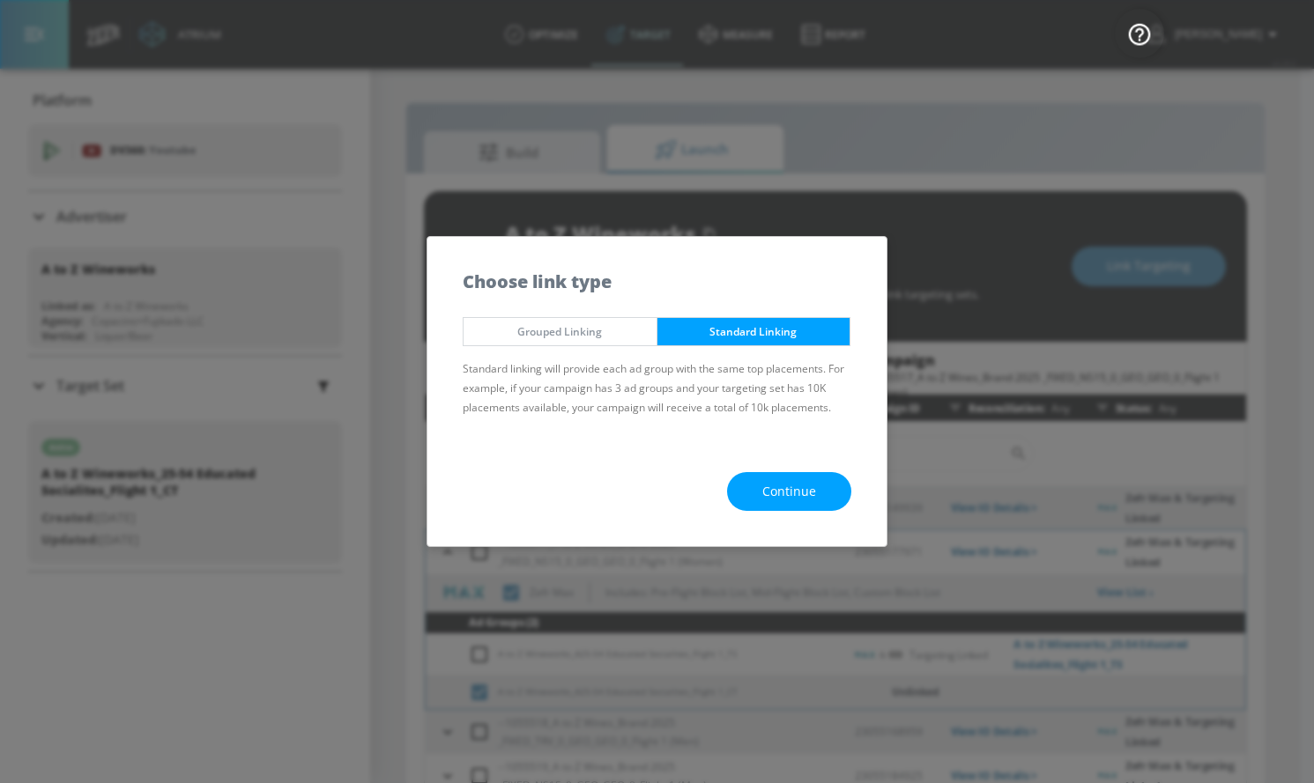
click at [790, 495] on span "Continue" at bounding box center [789, 492] width 54 height 22
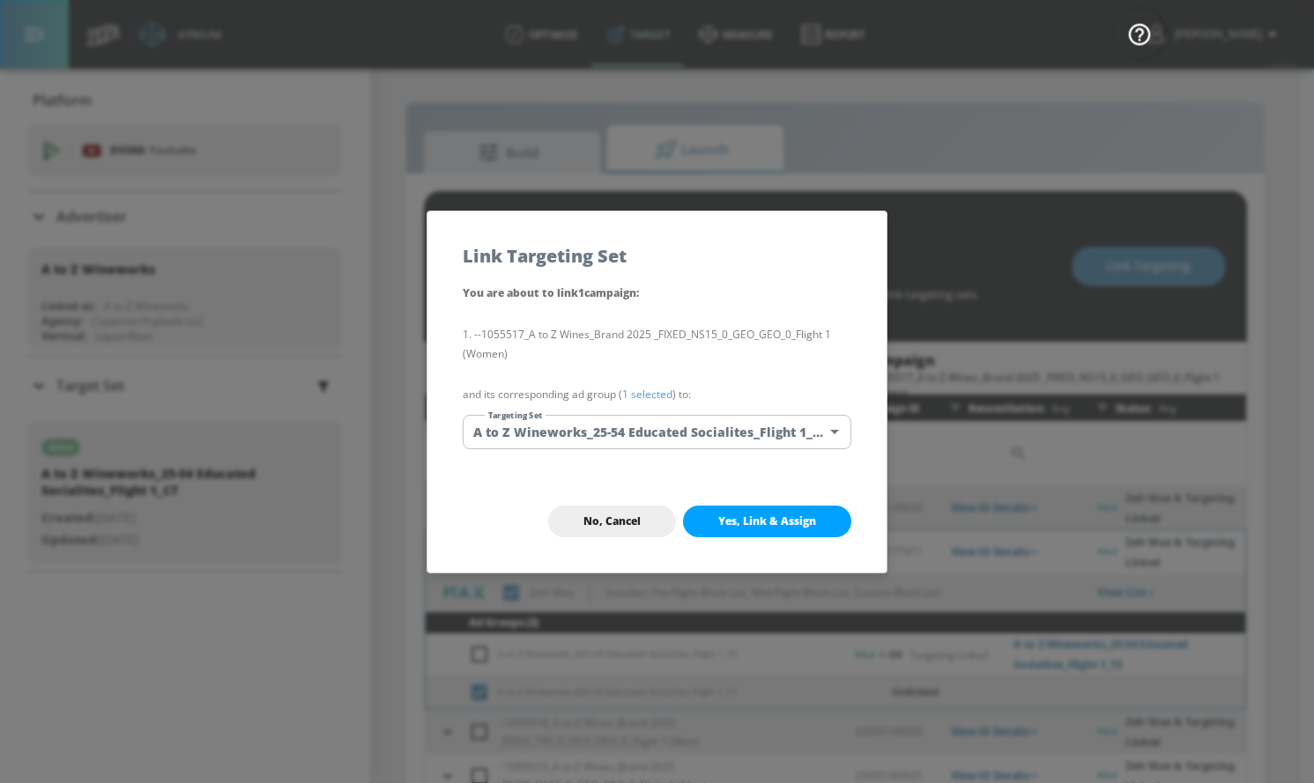
click at [699, 431] on body "Atrium optimize Target measure Report optimize Target measure Report v 4.28.0 […" at bounding box center [657, 404] width 1314 height 809
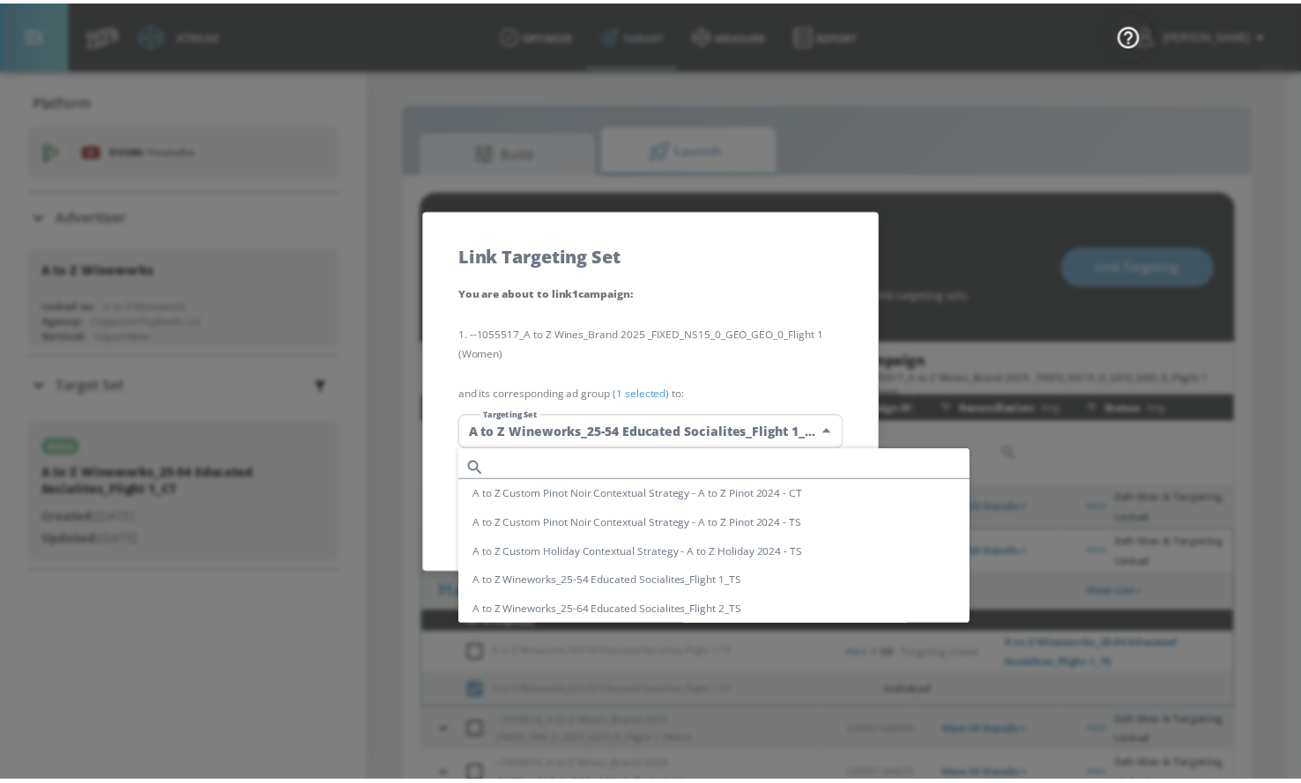
scroll to position [103, 0]
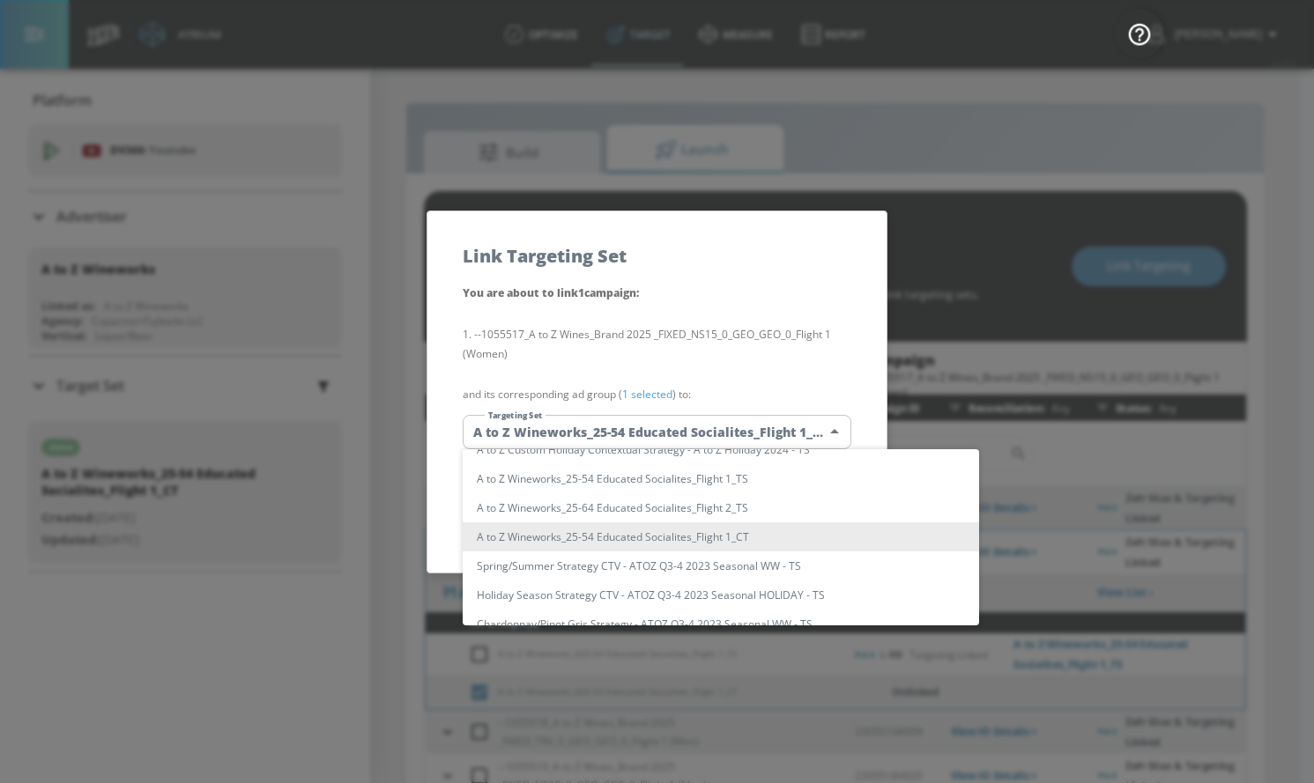
click at [691, 536] on li "A to Z Wineworks_25-54 Educated Socialites_Flight 1_CT" at bounding box center [721, 537] width 516 height 29
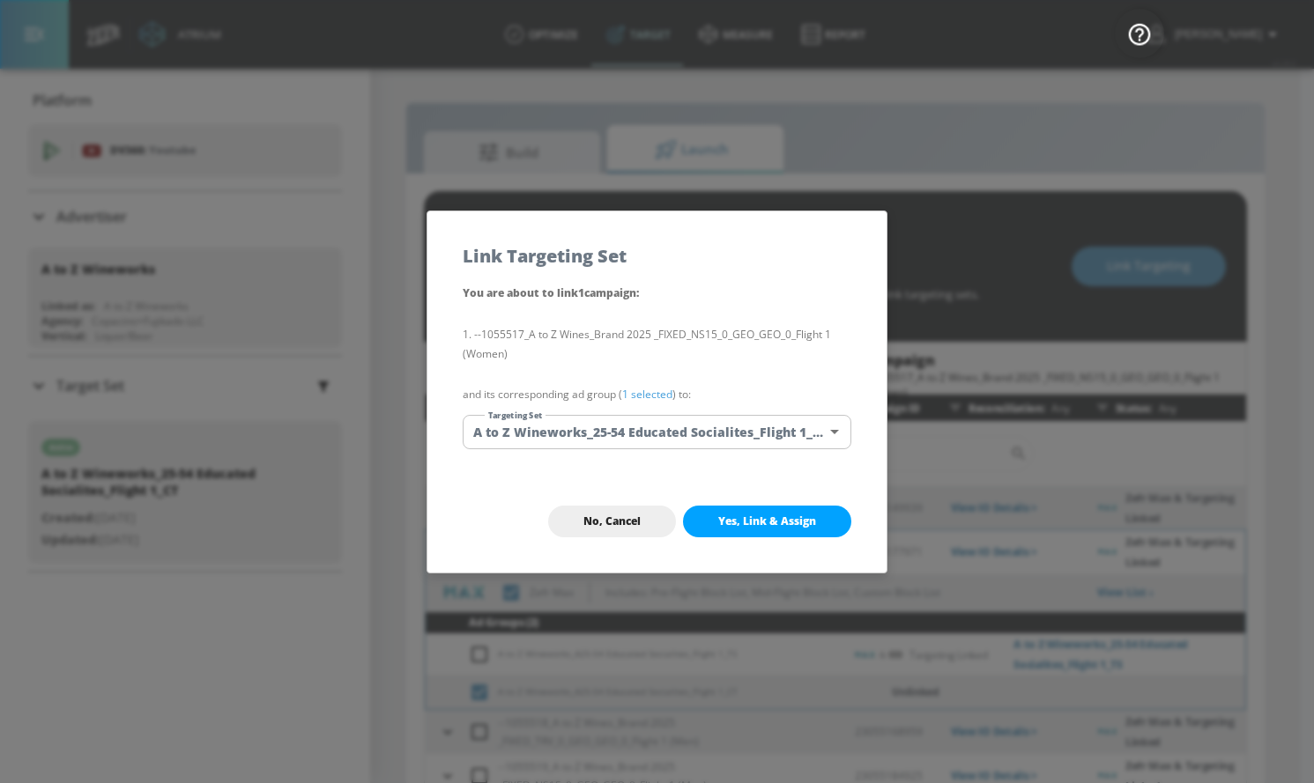
click at [739, 517] on span "Yes, Link & Assign" at bounding box center [767, 522] width 98 height 14
checkbox input "true"
checkbox input "false"
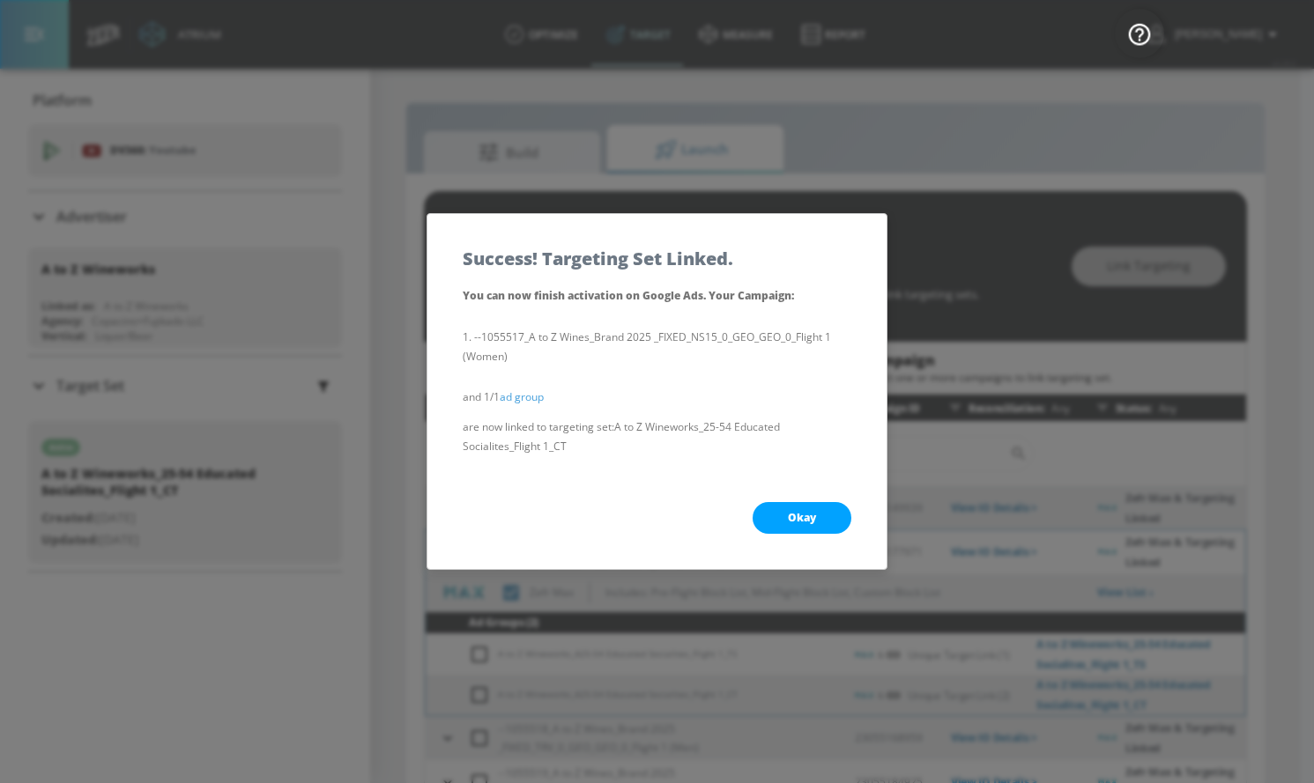
drag, startPoint x: 799, startPoint y: 512, endPoint x: 783, endPoint y: 512, distance: 15.9
click at [799, 512] on span "Okay" at bounding box center [802, 518] width 28 height 14
checkbox input "true"
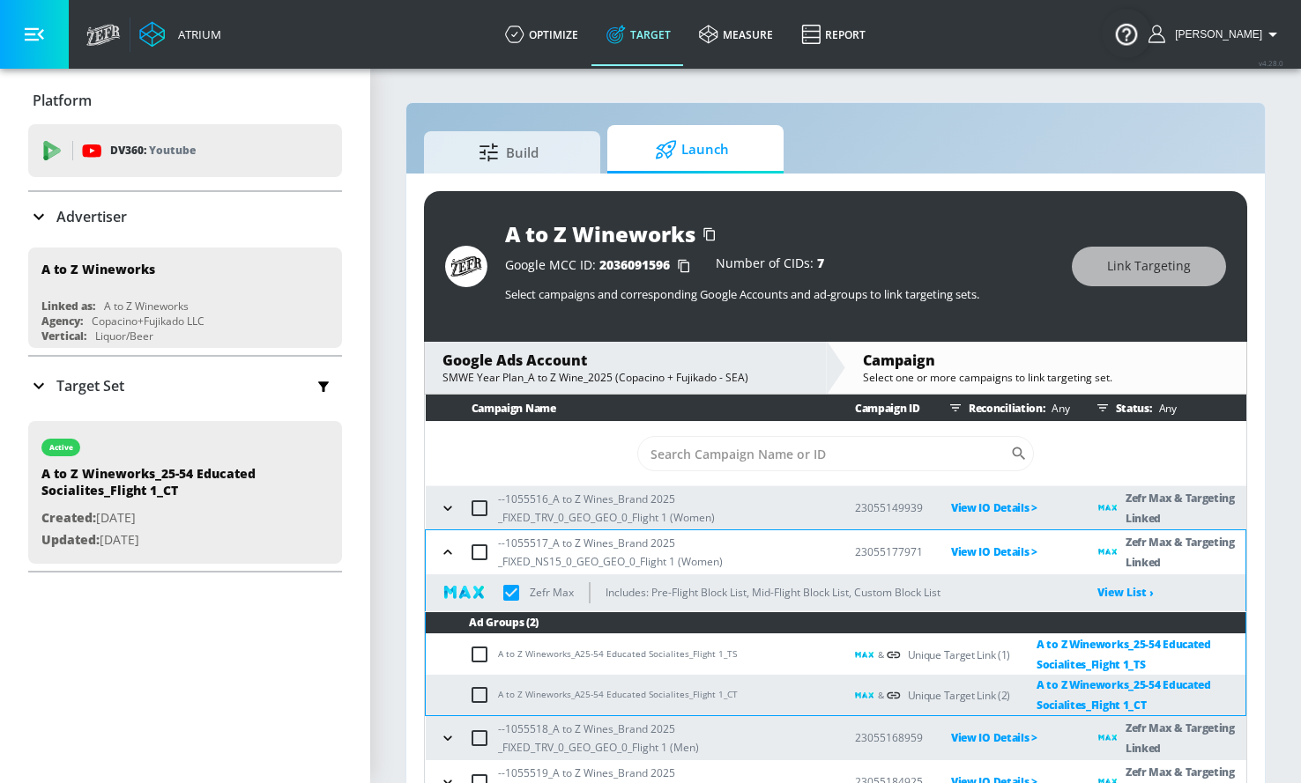
click at [452, 555] on icon "button" at bounding box center [448, 553] width 18 height 18
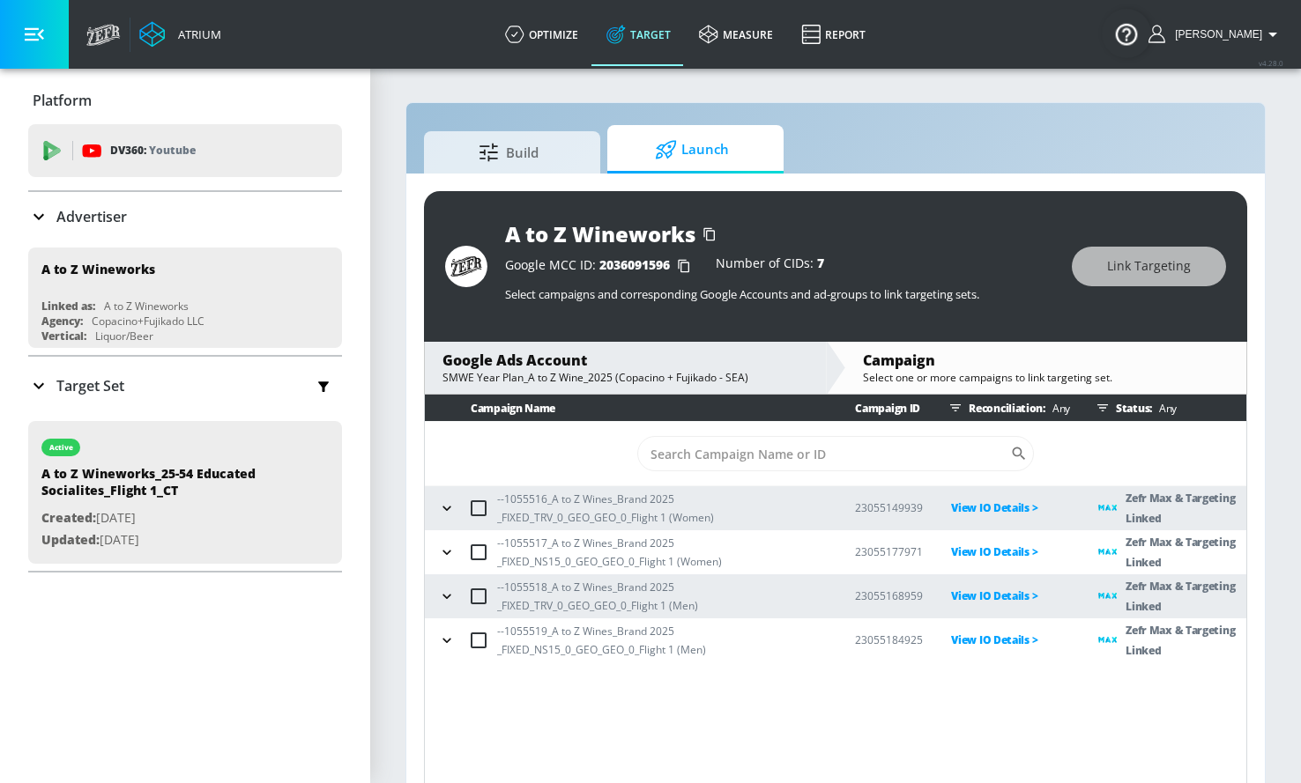
click at [449, 597] on icon "button" at bounding box center [447, 597] width 18 height 18
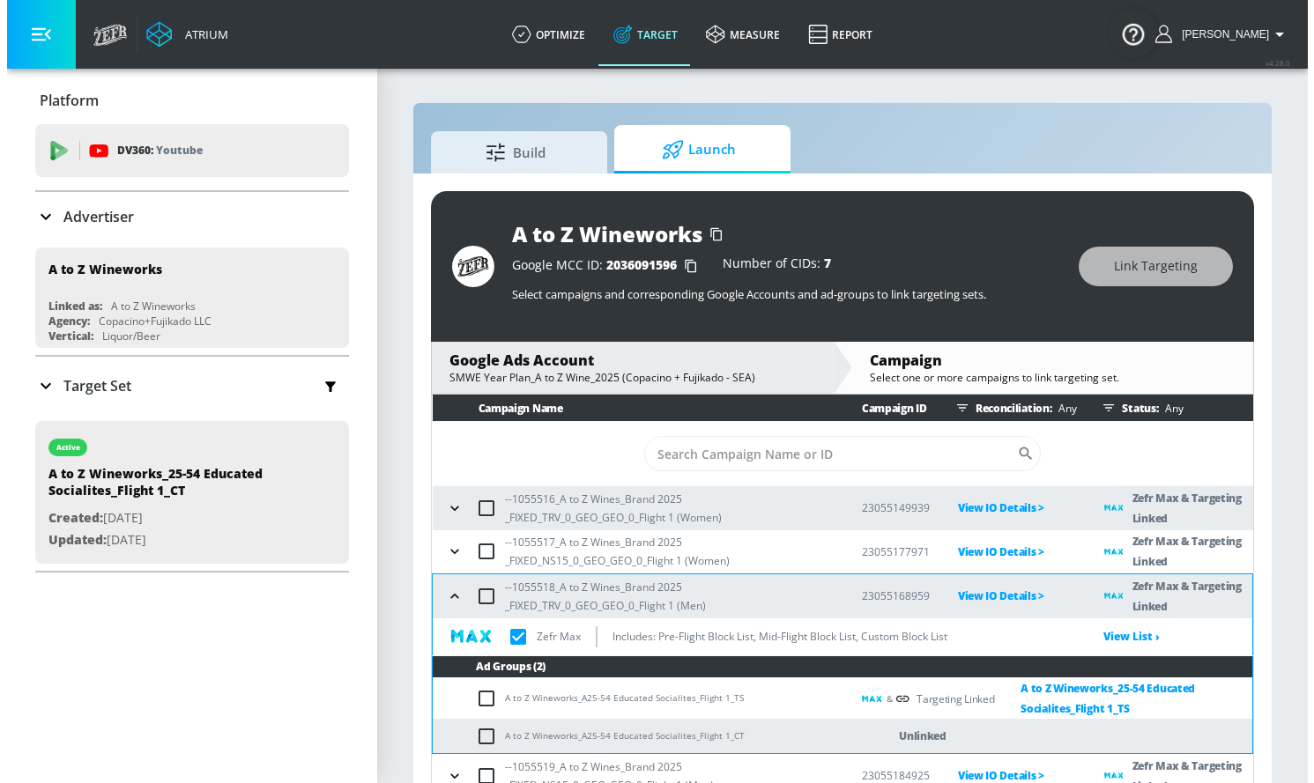
scroll to position [9, 0]
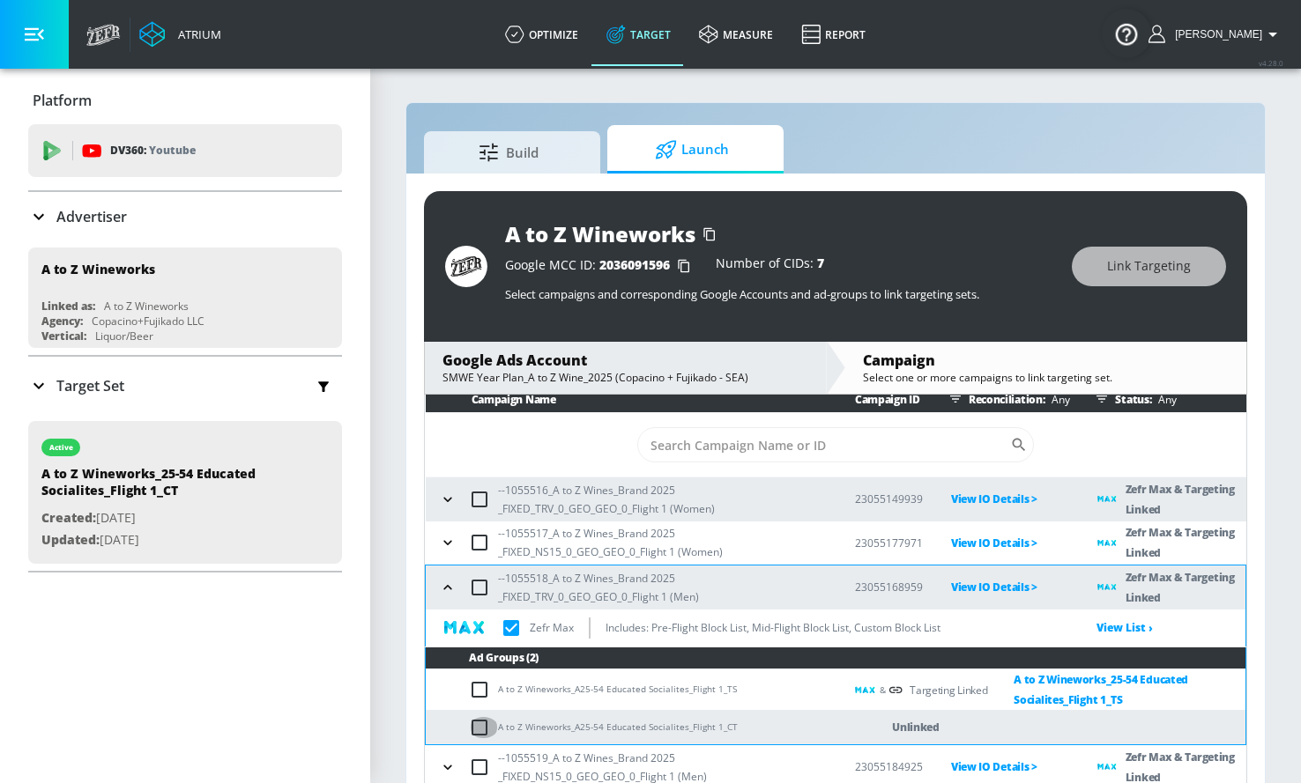
click at [477, 721] on input "checkbox" at bounding box center [483, 727] width 29 height 21
checkbox input "true"
click at [1133, 269] on span "Link Targeting" at bounding box center [1149, 267] width 84 height 22
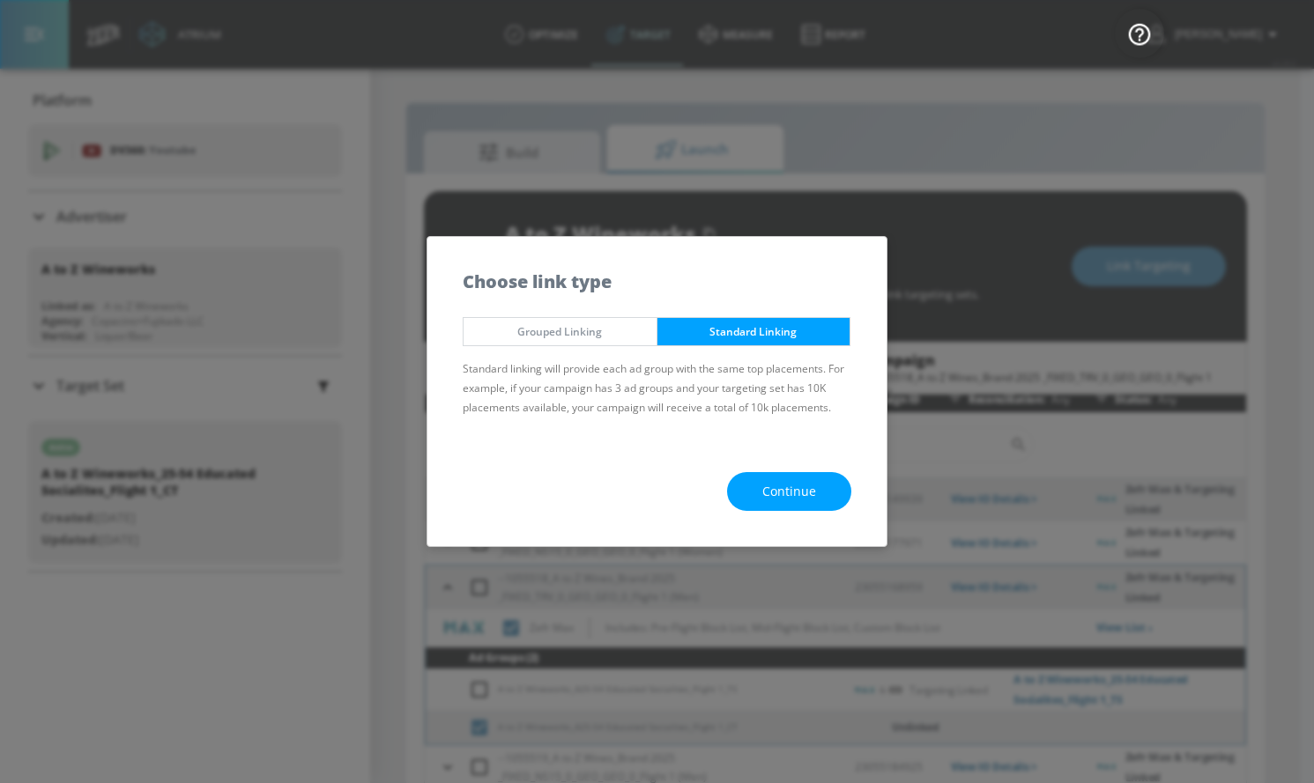
click at [792, 482] on span "Continue" at bounding box center [789, 492] width 54 height 22
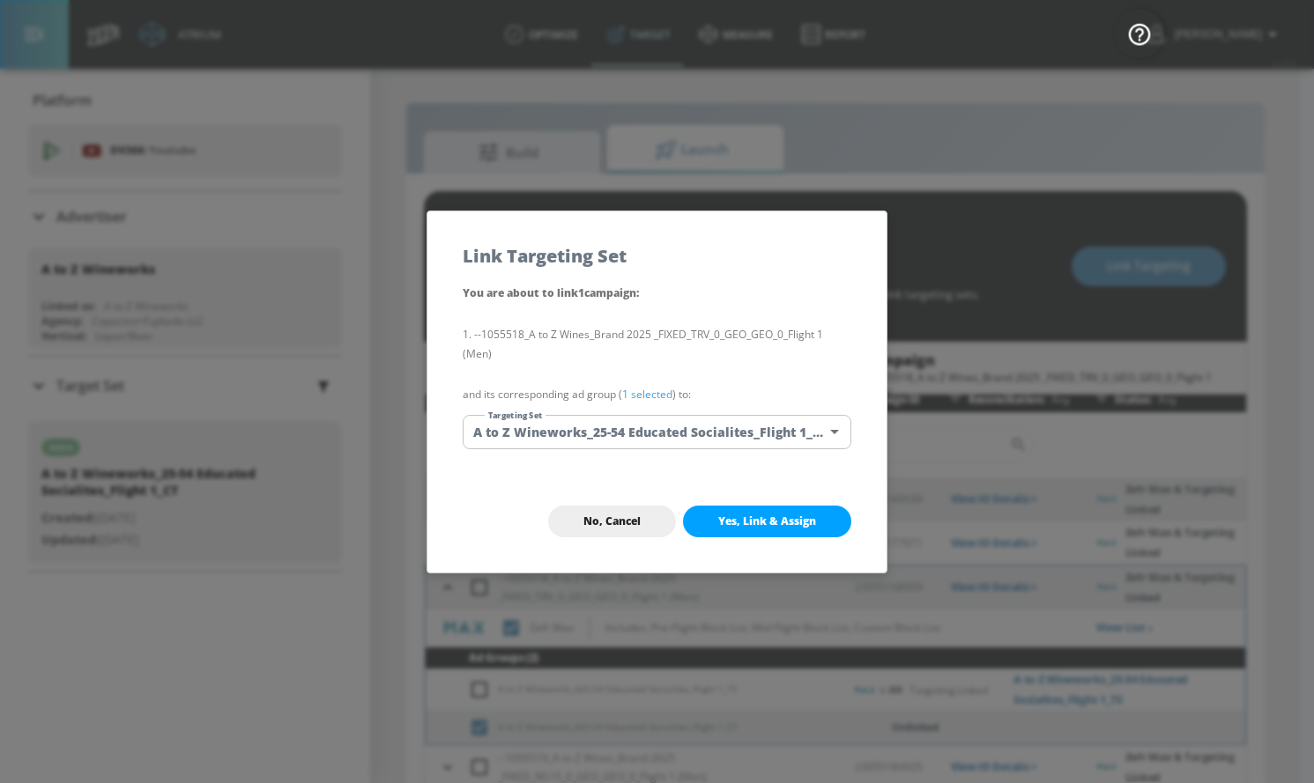
click at [725, 429] on body "Atrium optimize Target measure Report optimize Target measure Report v 4.28.0 […" at bounding box center [657, 404] width 1314 height 809
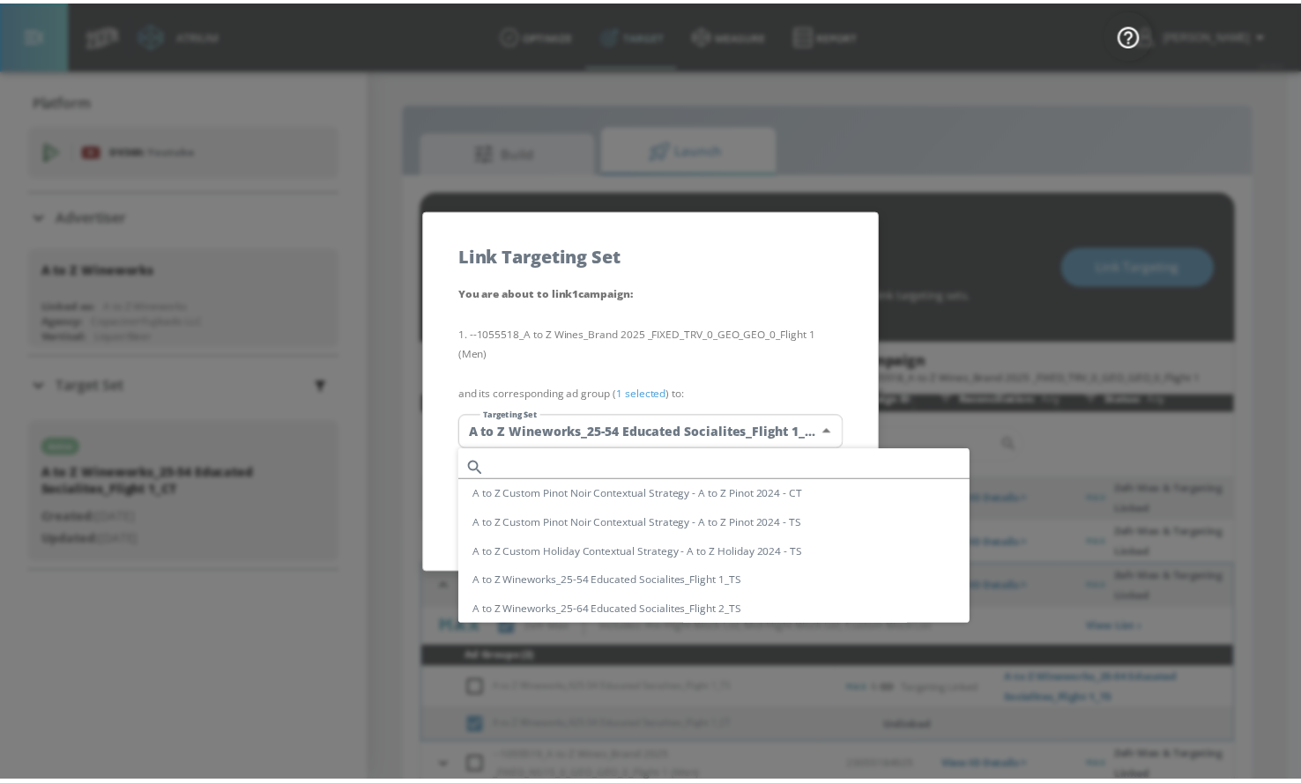
scroll to position [103, 0]
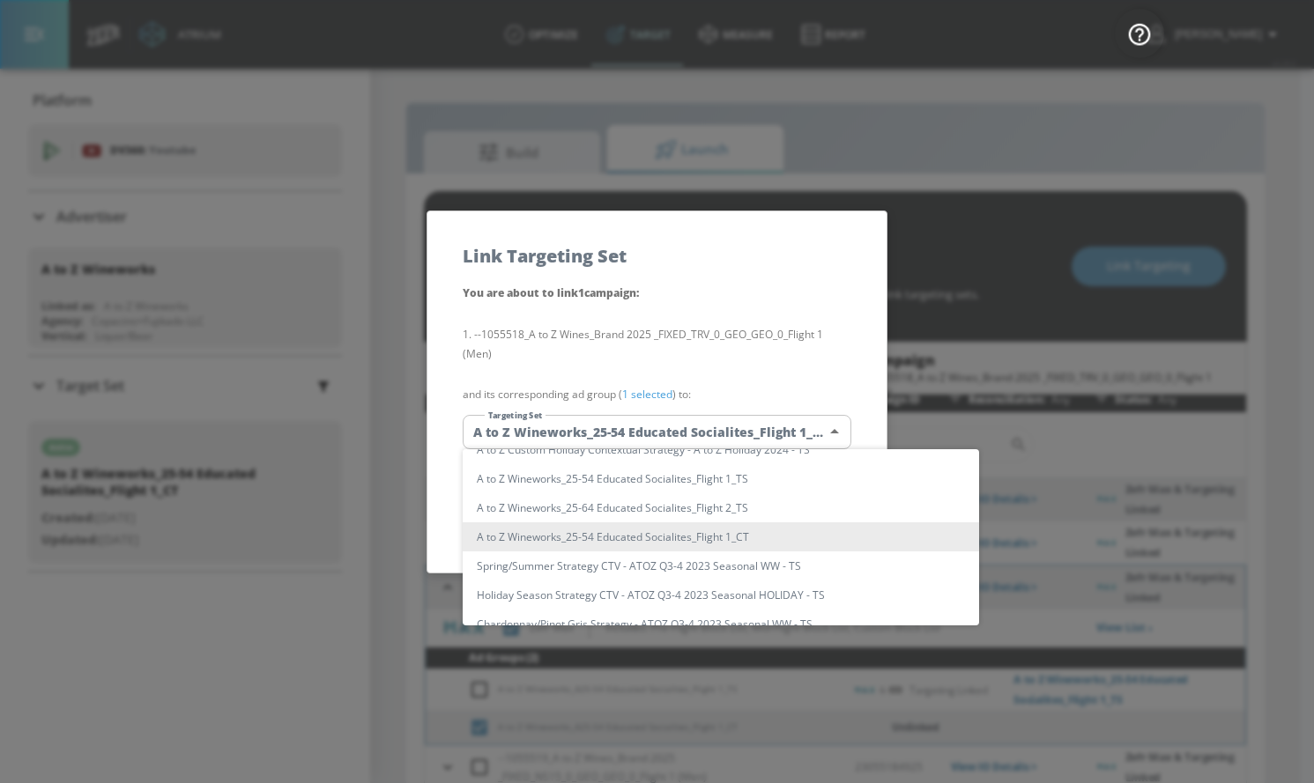
click at [705, 533] on li "A to Z Wineworks_25-54 Educated Socialites_Flight 1_CT" at bounding box center [721, 537] width 516 height 29
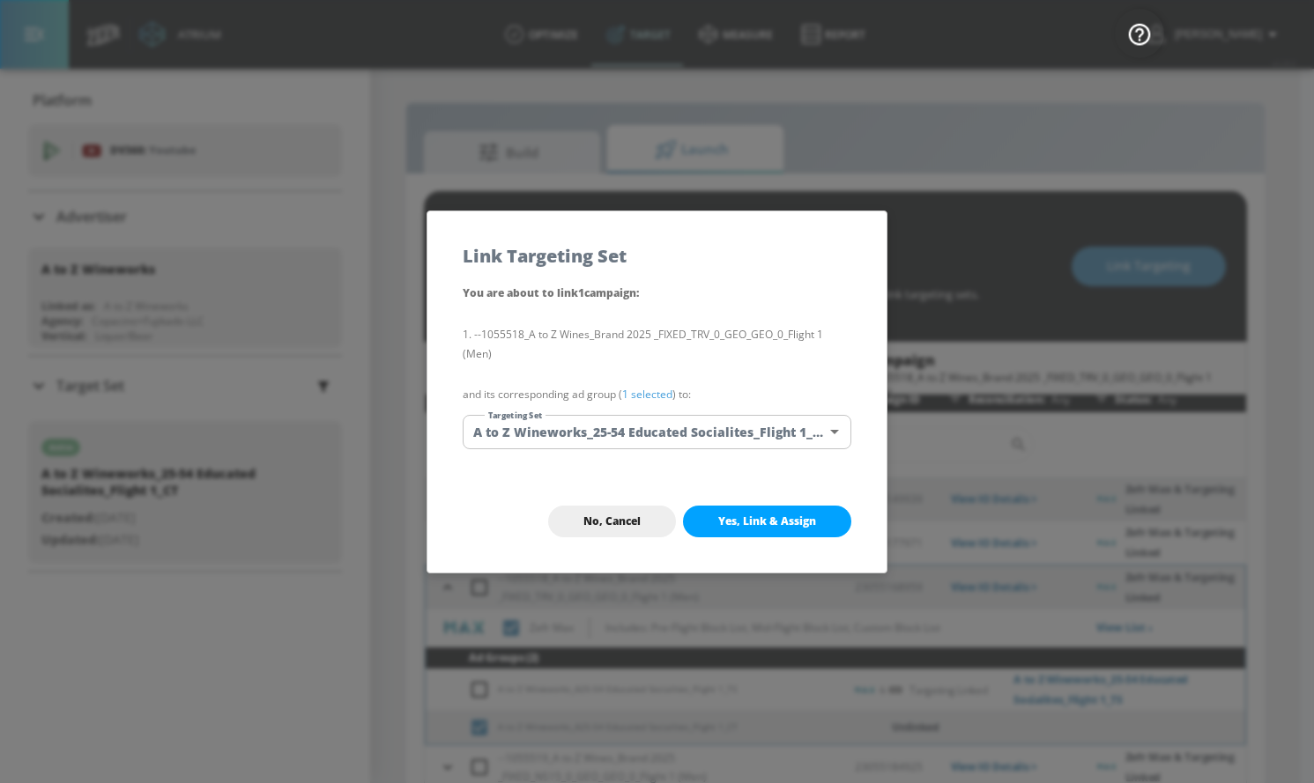
click at [731, 520] on span "Yes, Link & Assign" at bounding box center [767, 522] width 98 height 14
checkbox input "true"
checkbox input "false"
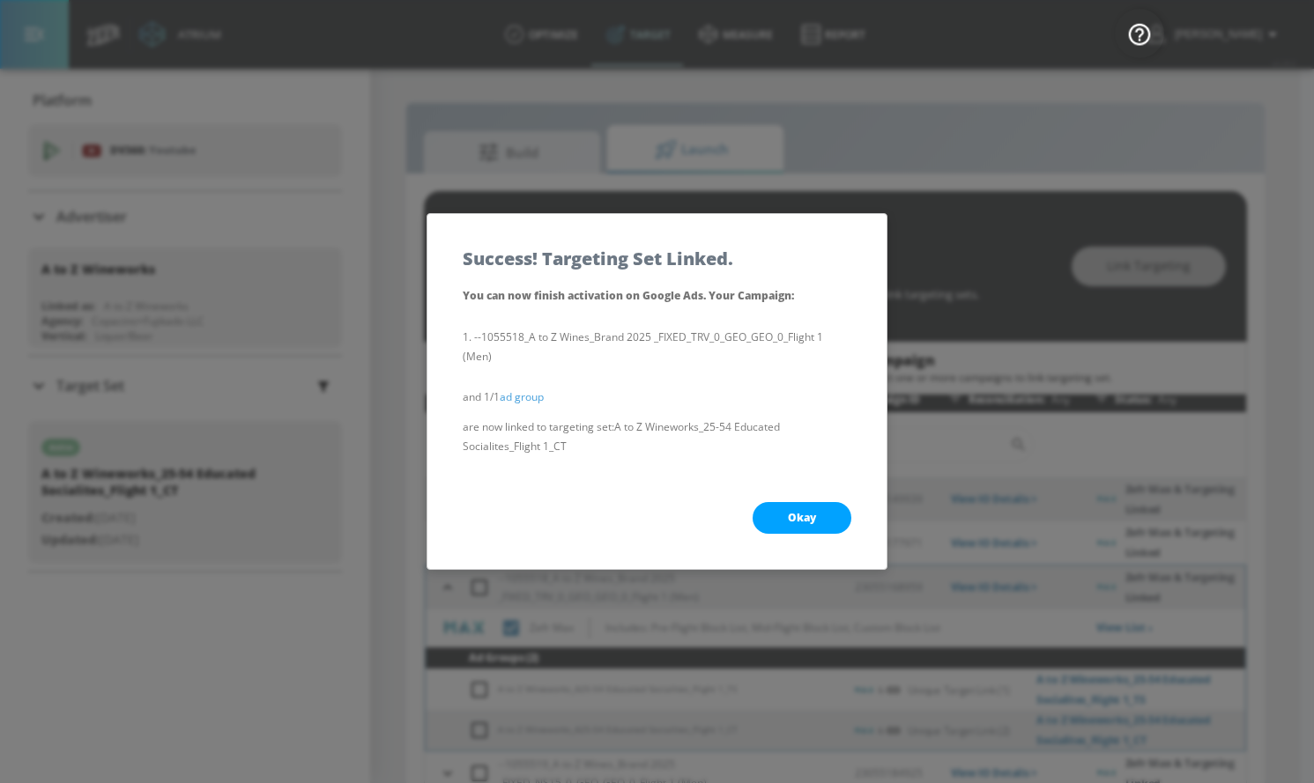
click at [785, 513] on button "Okay" at bounding box center [802, 518] width 99 height 32
checkbox input "true"
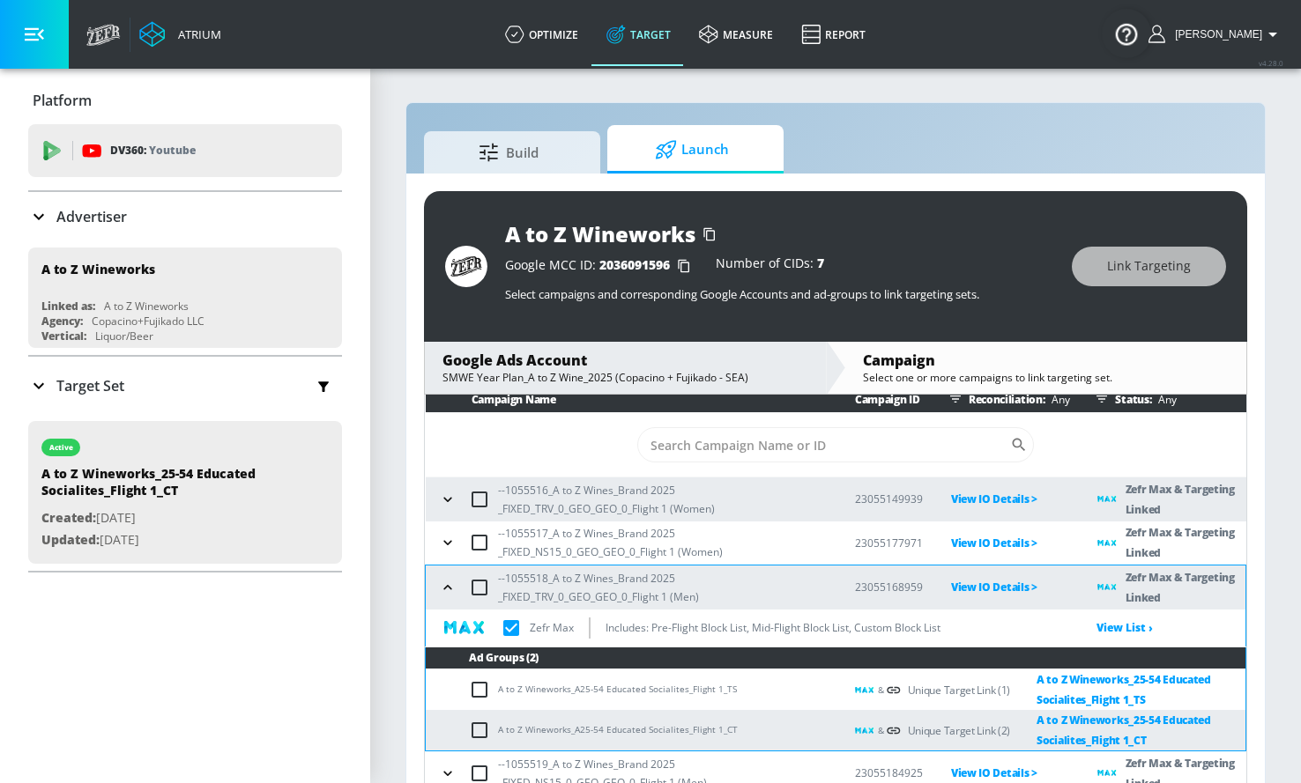
click at [453, 585] on icon "button" at bounding box center [448, 588] width 18 height 18
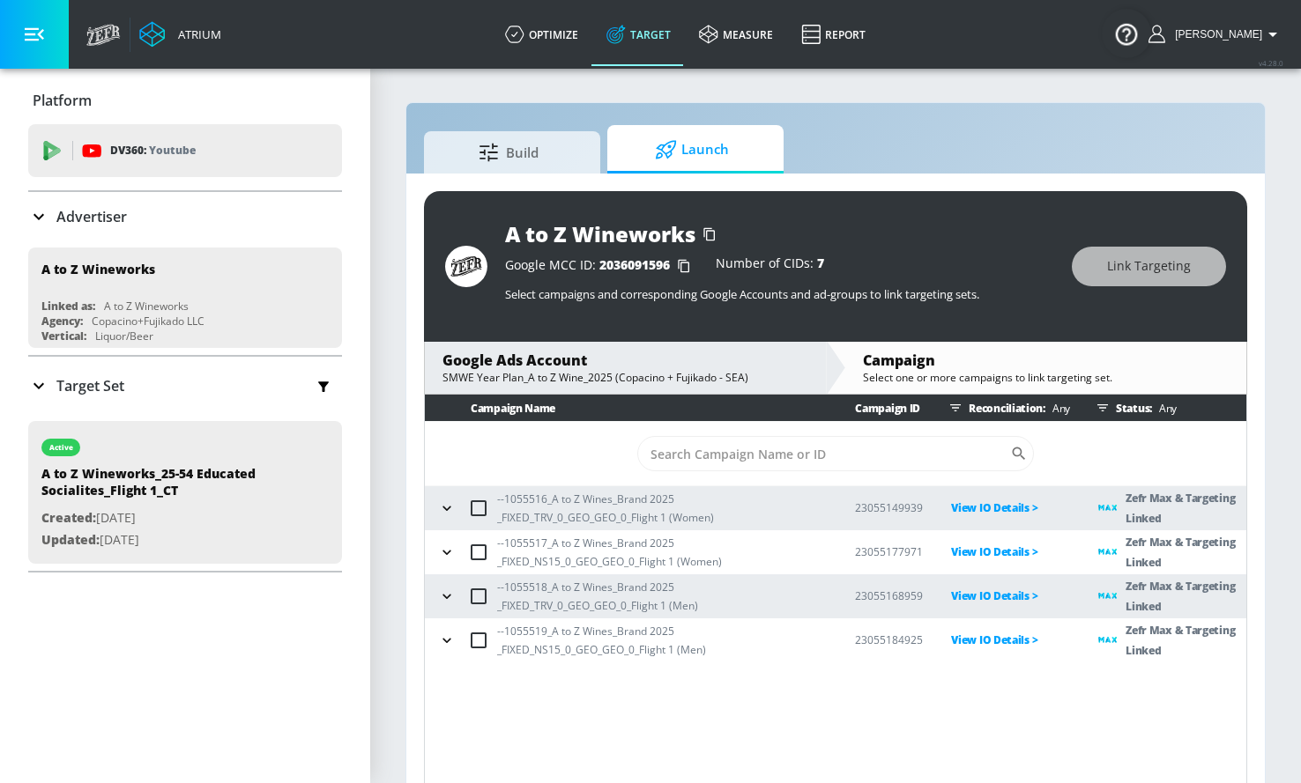
scroll to position [0, 0]
click at [447, 637] on icon "button" at bounding box center [447, 641] width 18 height 18
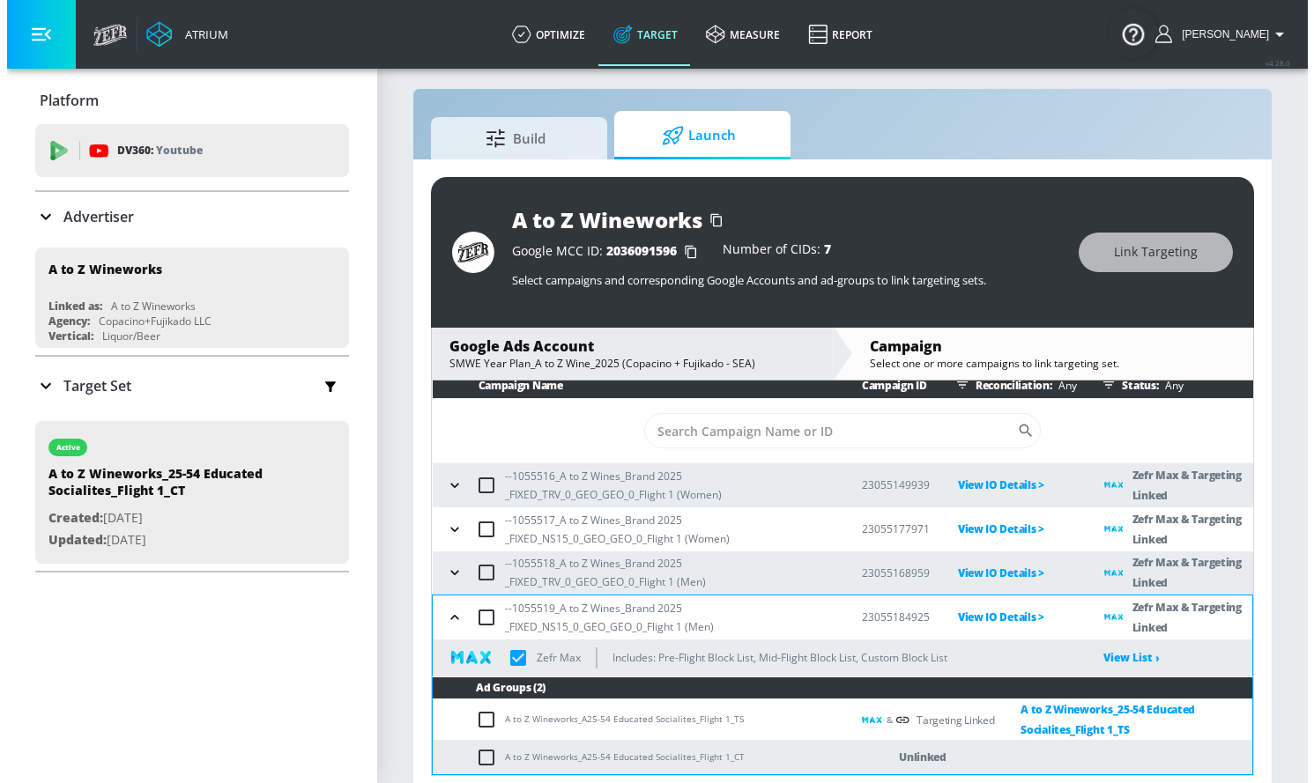
scroll to position [26, 0]
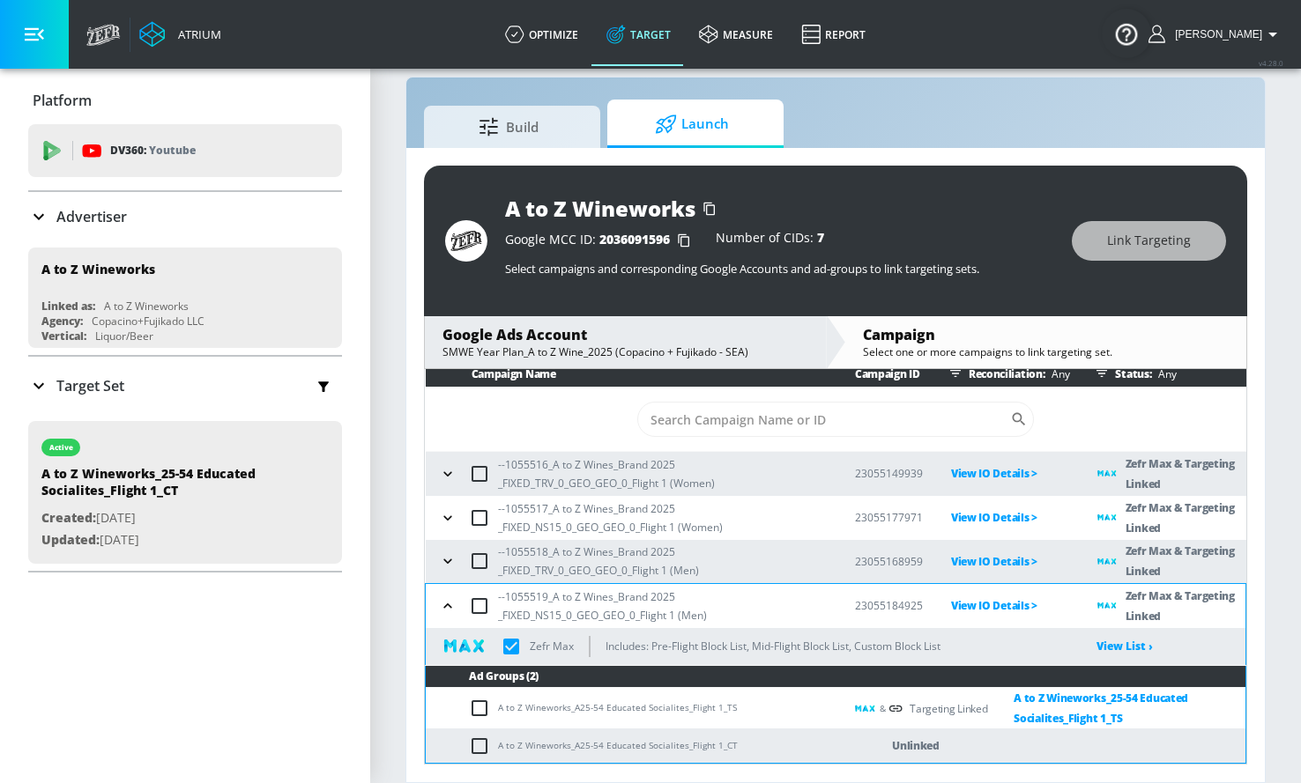
click at [480, 741] on input "checkbox" at bounding box center [483, 746] width 29 height 21
checkbox input "true"
click at [1127, 257] on button "Link Targeting" at bounding box center [1149, 241] width 154 height 40
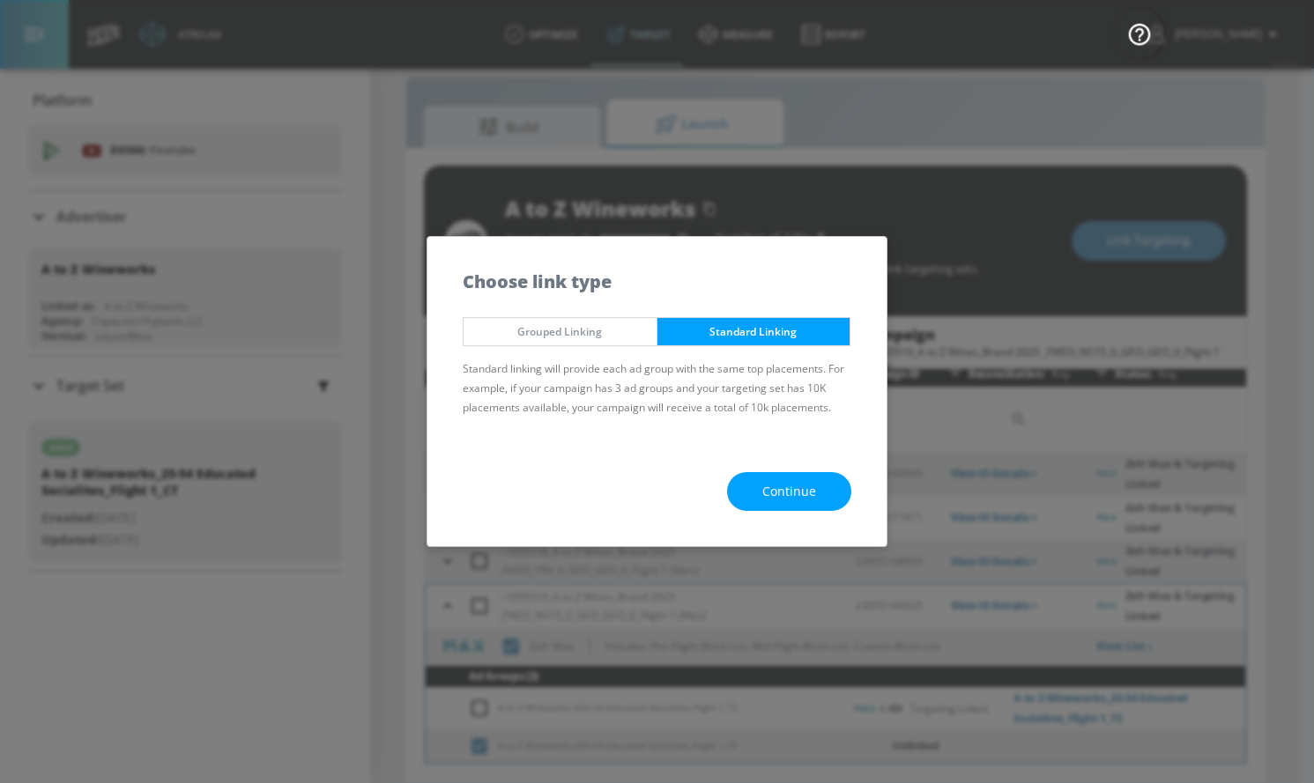
click at [790, 479] on button "Continue" at bounding box center [789, 492] width 124 height 40
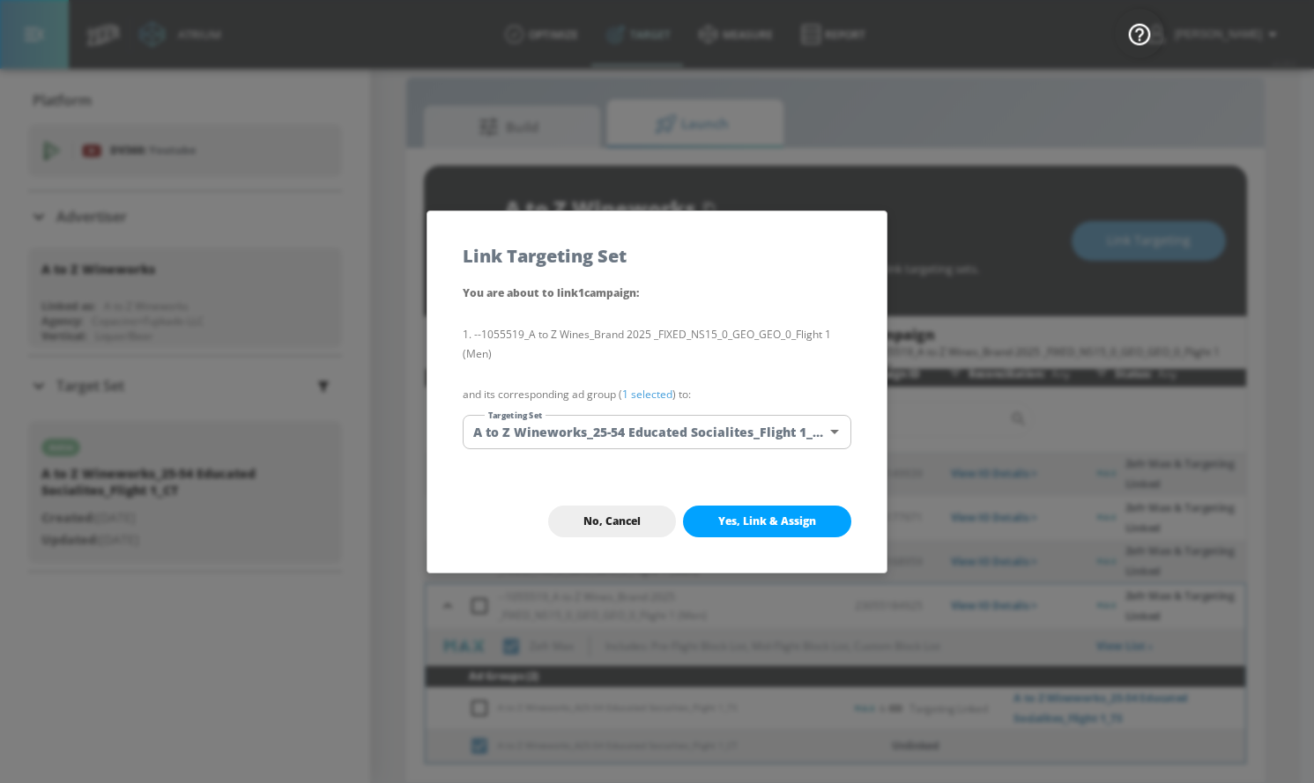
click at [697, 431] on body "Atrium optimize Target measure Report optimize Target measure Report v 4.28.0 […" at bounding box center [657, 378] width 1314 height 809
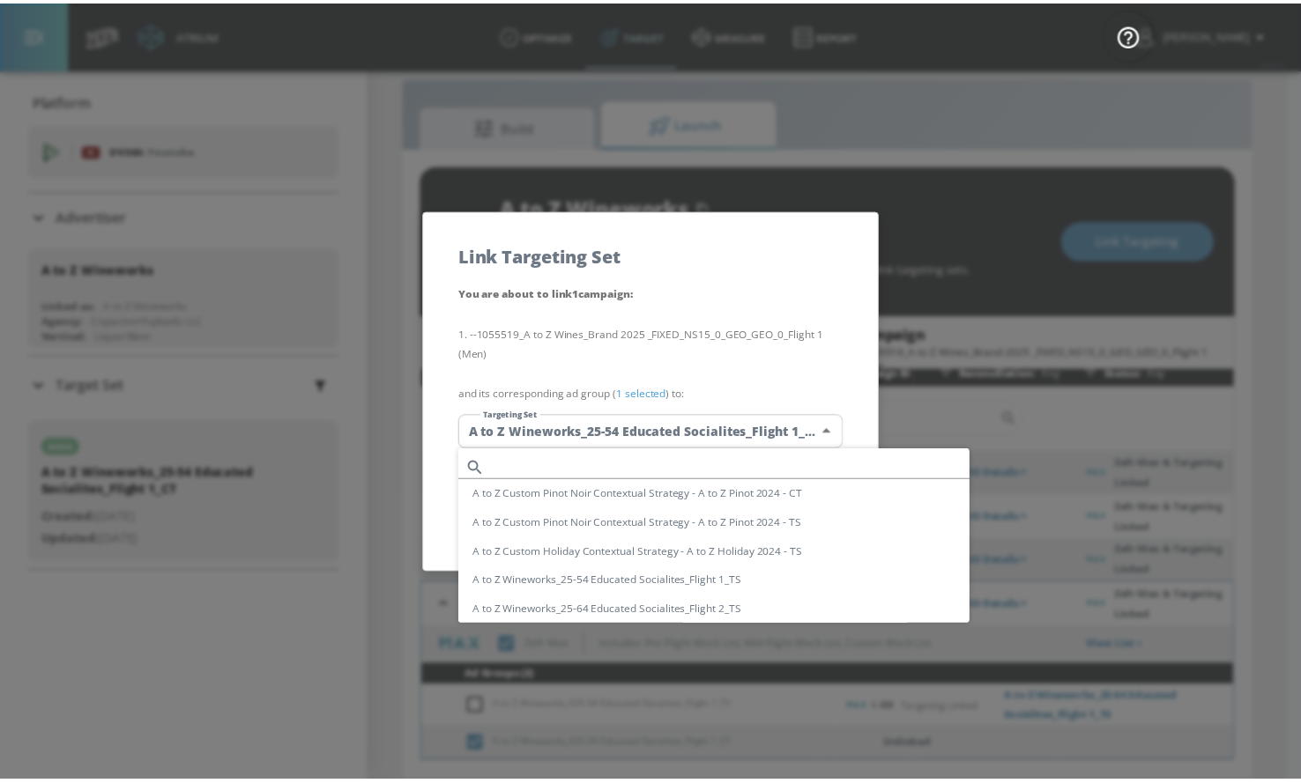
scroll to position [103, 0]
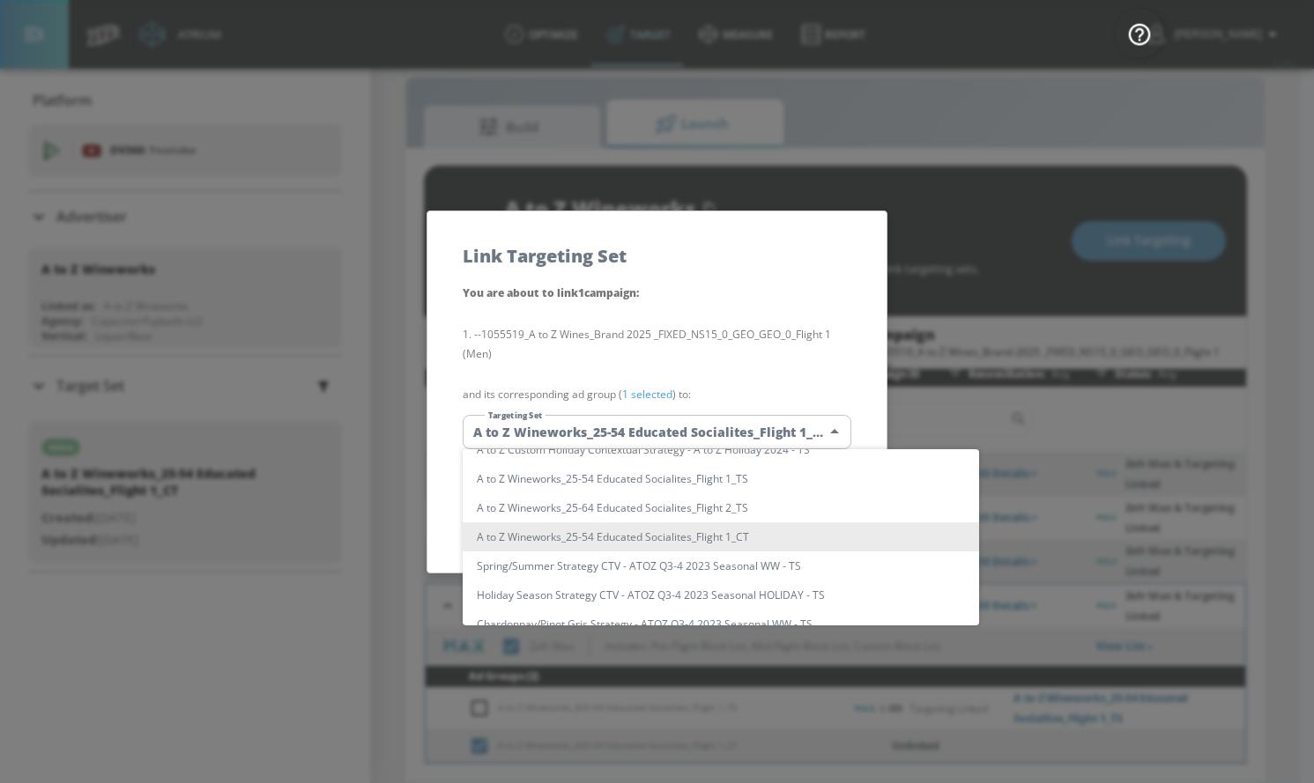
click at [691, 535] on li "A to Z Wineworks_25-54 Educated Socialites_Flight 1_CT" at bounding box center [721, 537] width 516 height 29
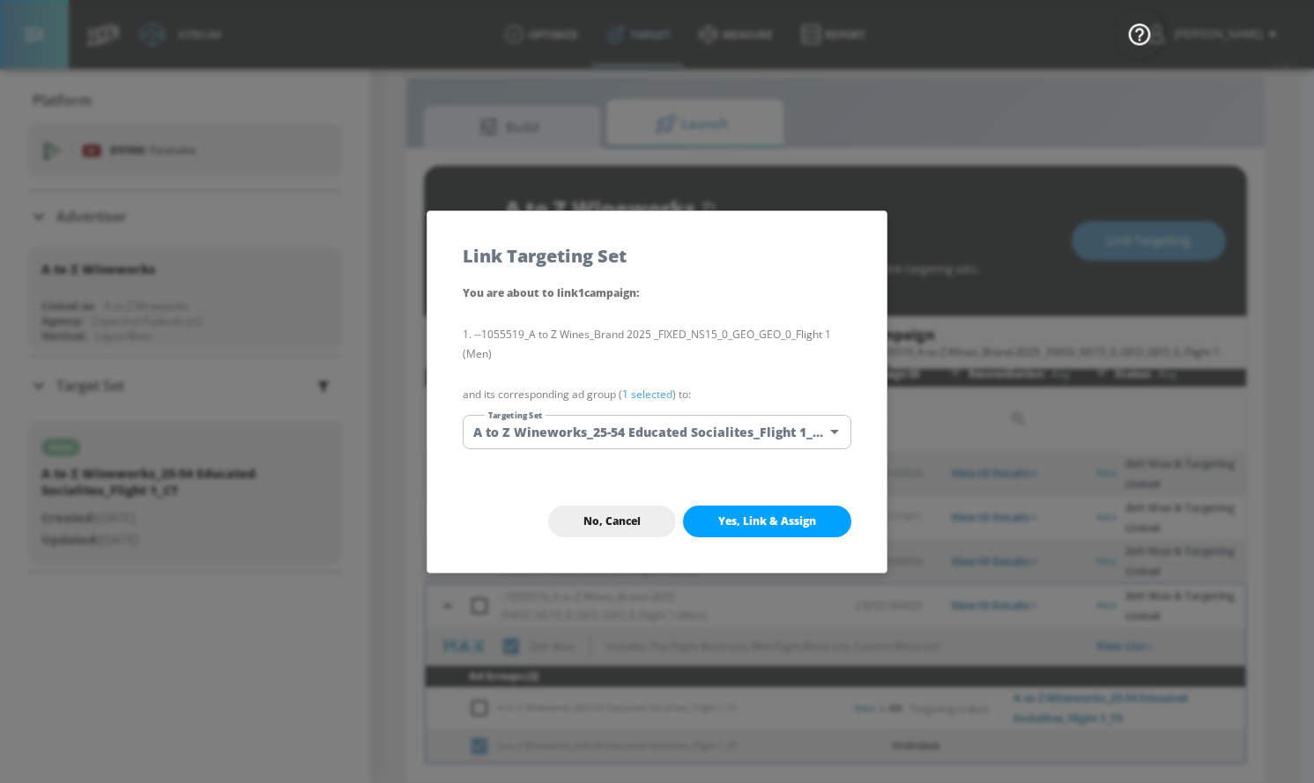
click at [731, 525] on span "Yes, Link & Assign" at bounding box center [767, 522] width 98 height 14
checkbox input "true"
checkbox input "false"
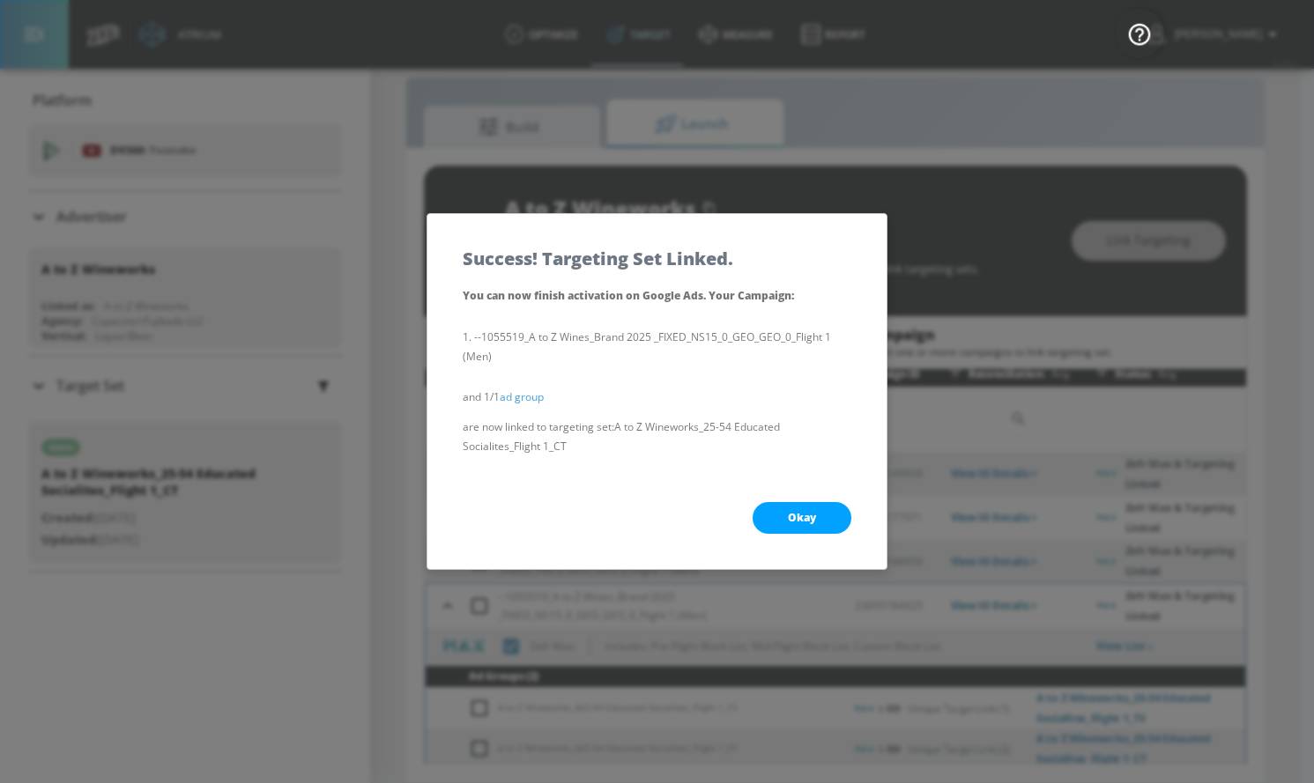
click at [784, 523] on button "Okay" at bounding box center [802, 518] width 99 height 32
checkbox input "true"
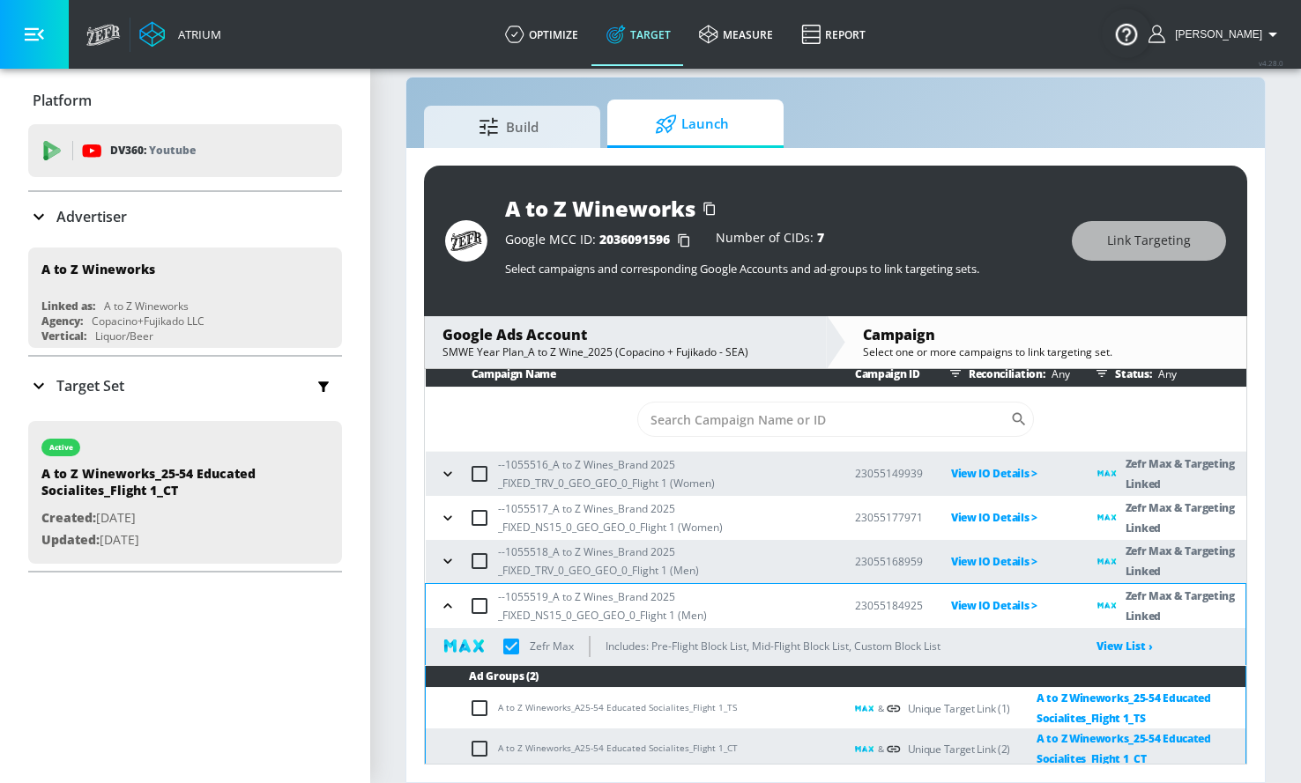
click at [445, 606] on icon "button" at bounding box center [447, 606] width 8 height 4
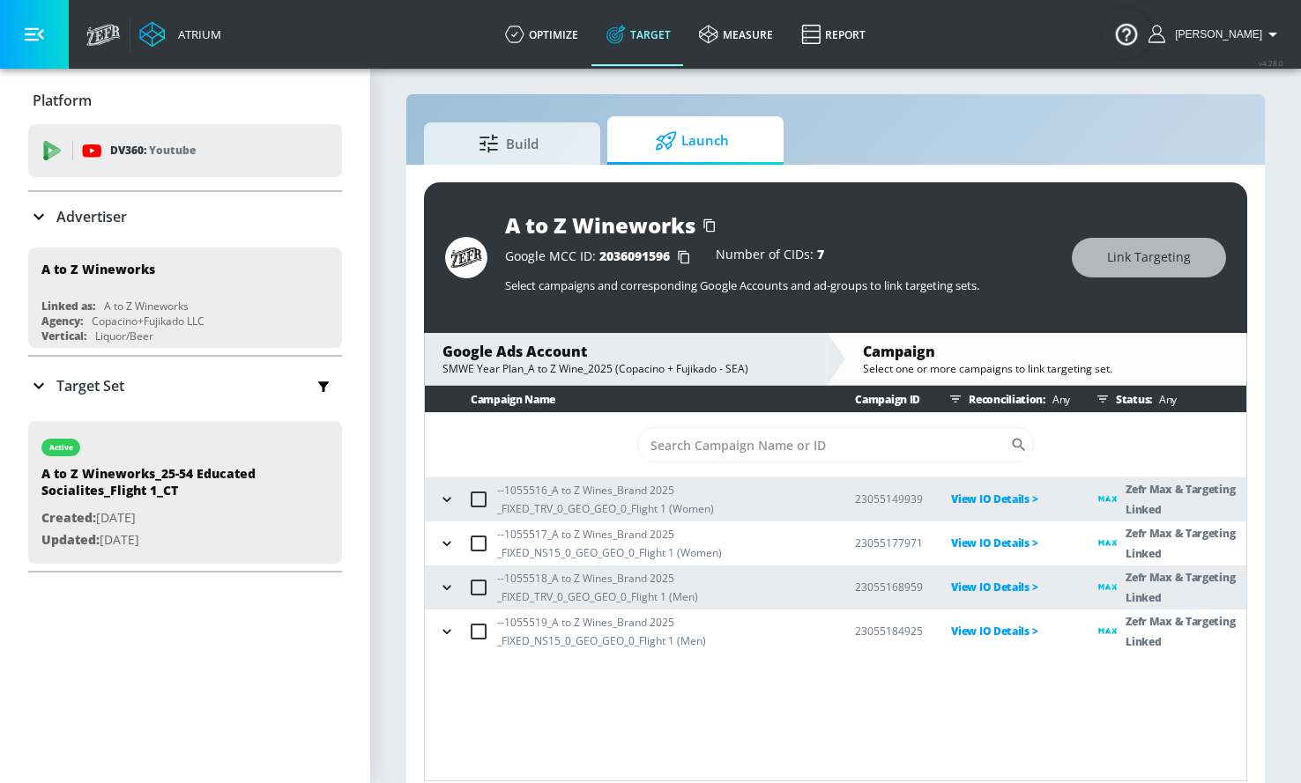
scroll to position [0, 0]
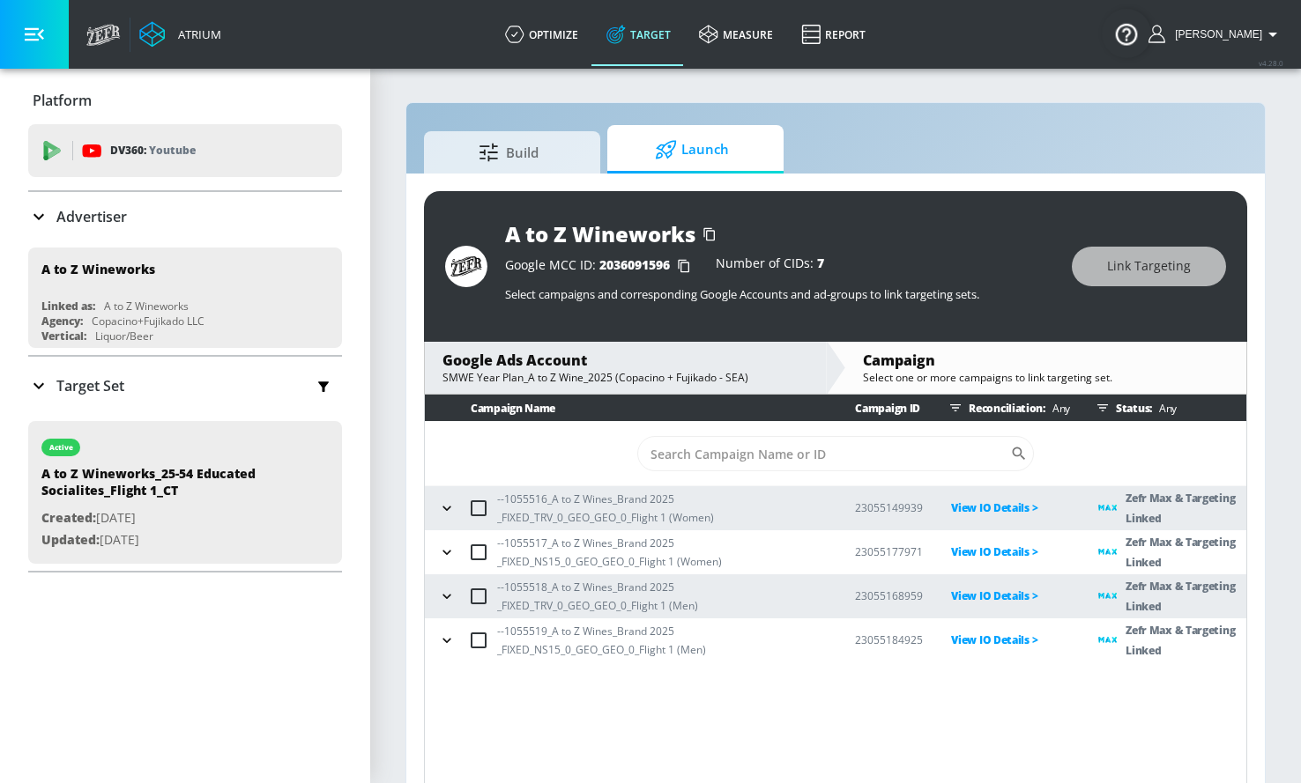
click at [662, 145] on icon at bounding box center [666, 149] width 22 height 19
